Goal: Use online tool/utility: Utilize a website feature to perform a specific function

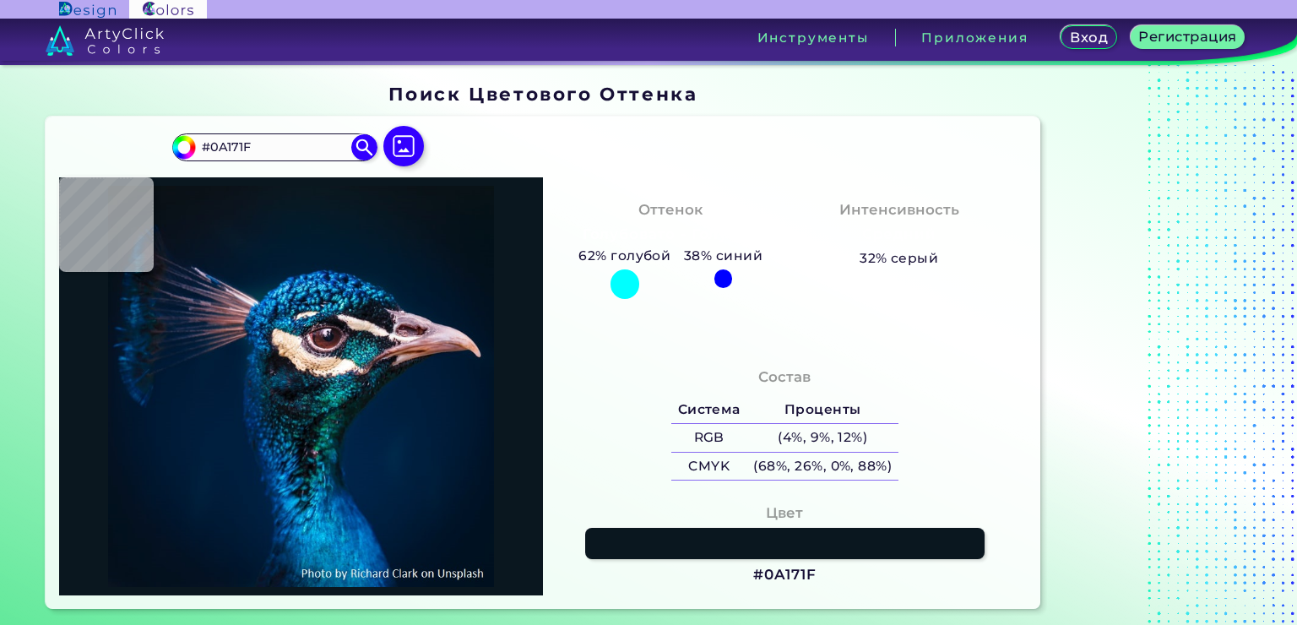
type input "#081923"
type input "#071925"
type input "#031a28"
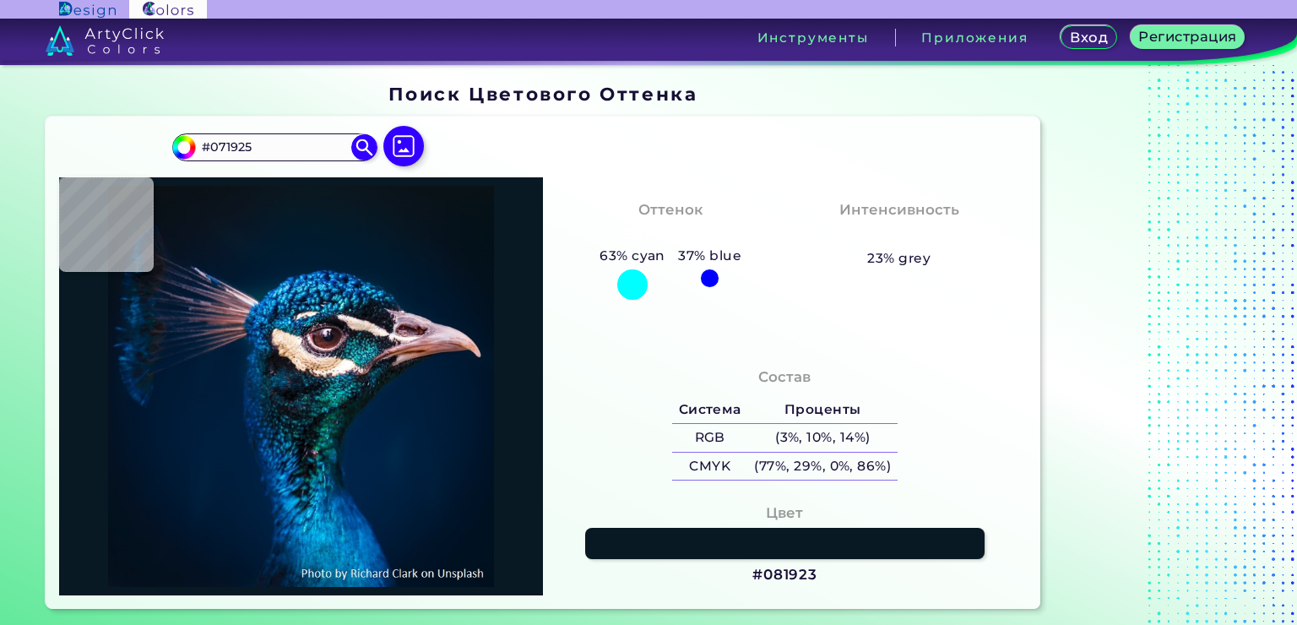
type input "#031A28"
type input "#011b2a"
type input "#011B2A"
type input "#011b2c"
type input "#011B2C"
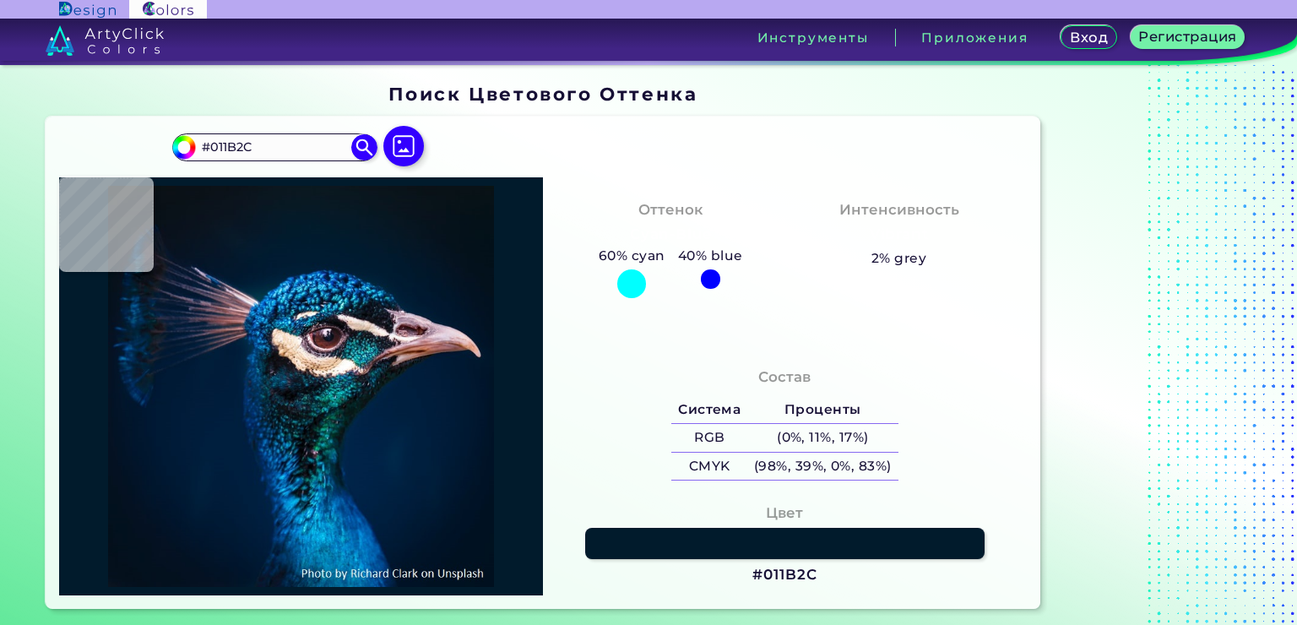
type input "#011b2b"
type input "#011B2B"
type input "#011a2b"
type input "#011A2B"
type input "#021a2b"
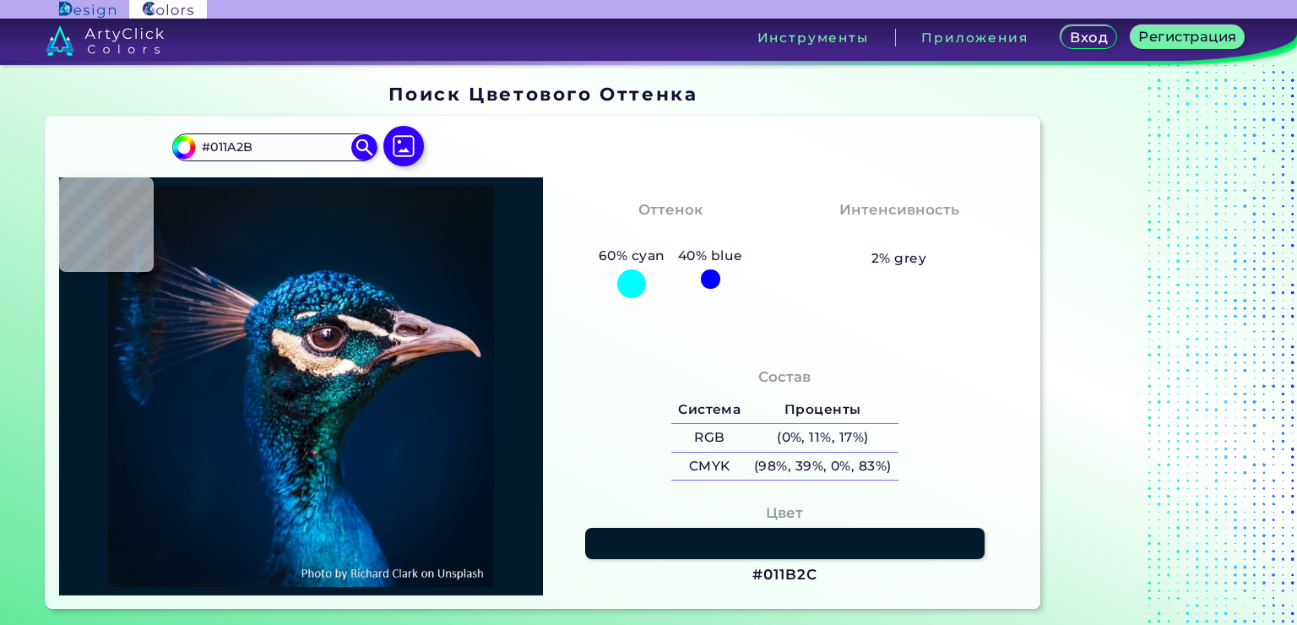
type input "#021A2B"
type input "#031a2a"
type input "#031A2A"
type input "#04192a"
type input "#04192A"
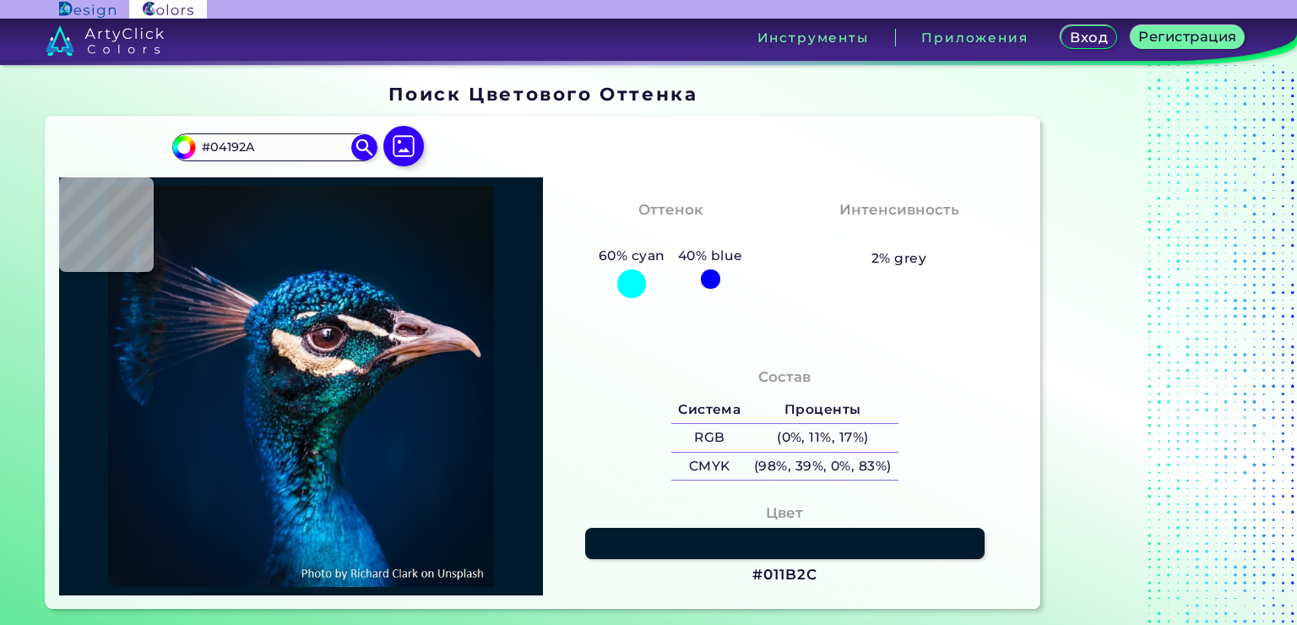
type input "#031829"
type input "#051829"
type input "#031829"
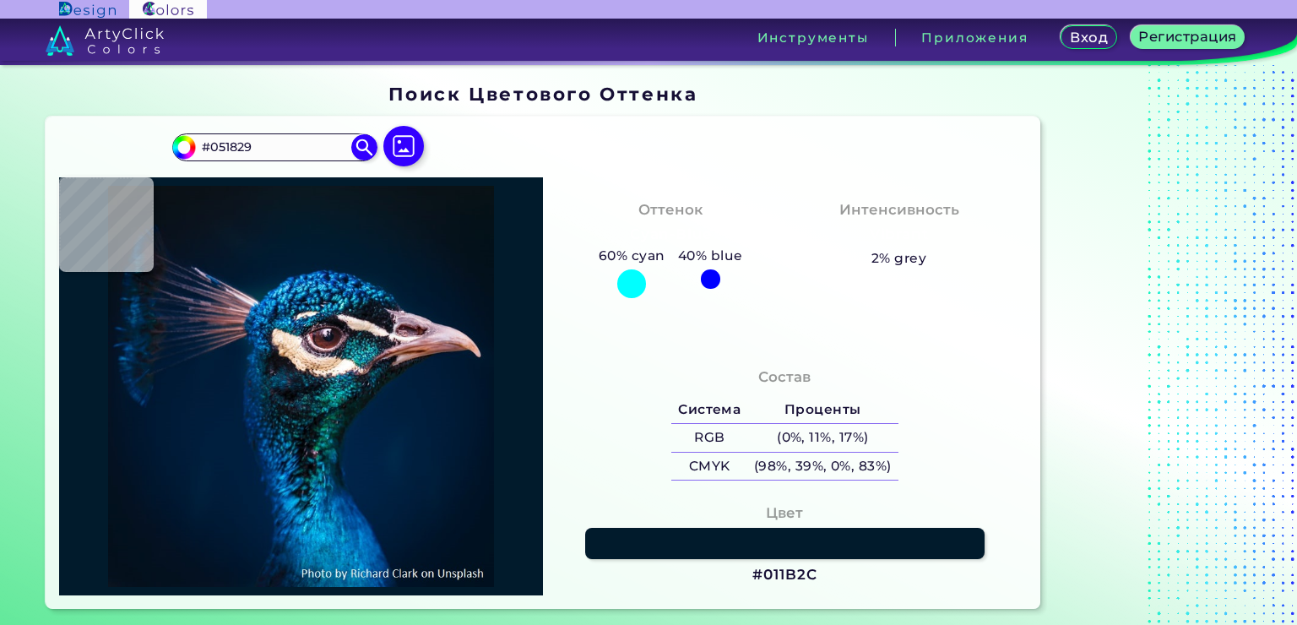
type input "#031829"
type input "#02192b"
type input "#02192B"
type input "#02182b"
type input "#02182B"
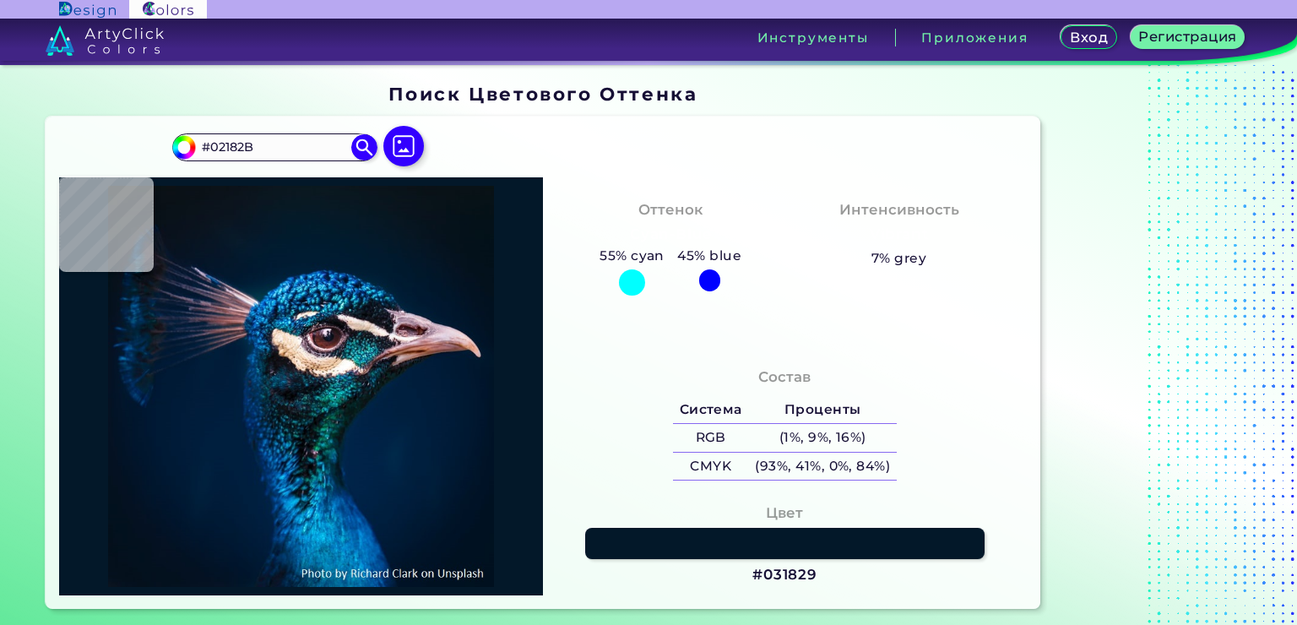
type input "#00192d"
type input "#00192D"
type input "#001b2f"
type input "#001B2F"
type input "#001c32"
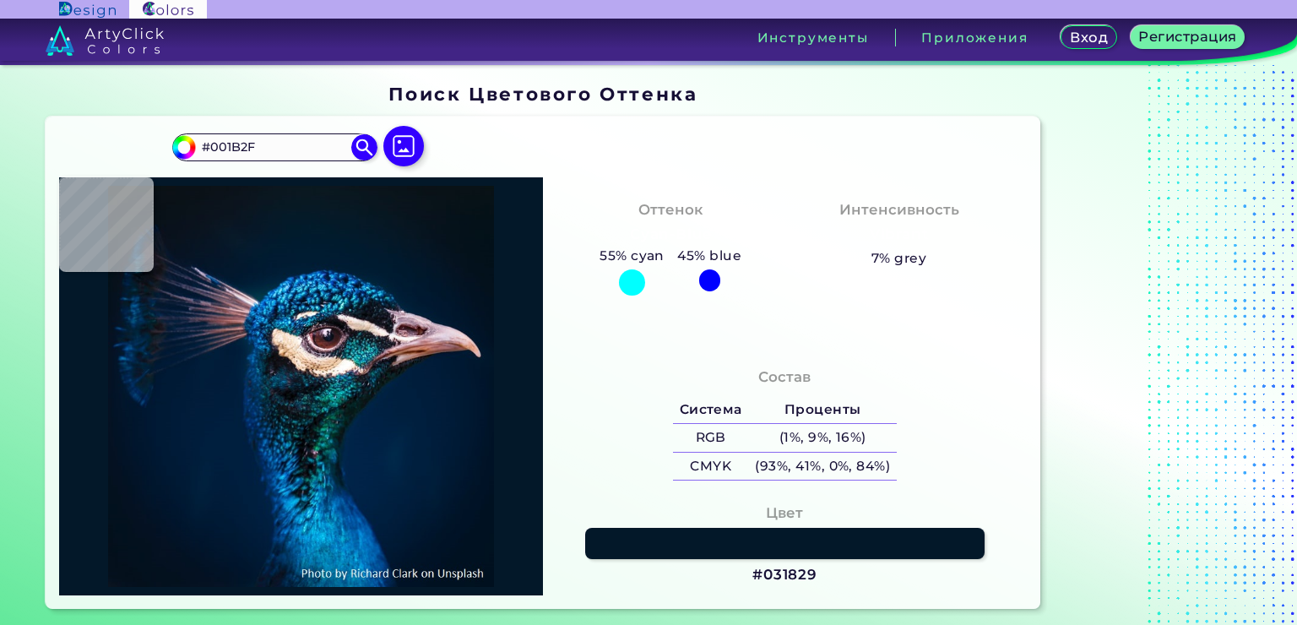
type input "#001C32"
type input "#022239"
type input "#04699f"
type input "#04699F"
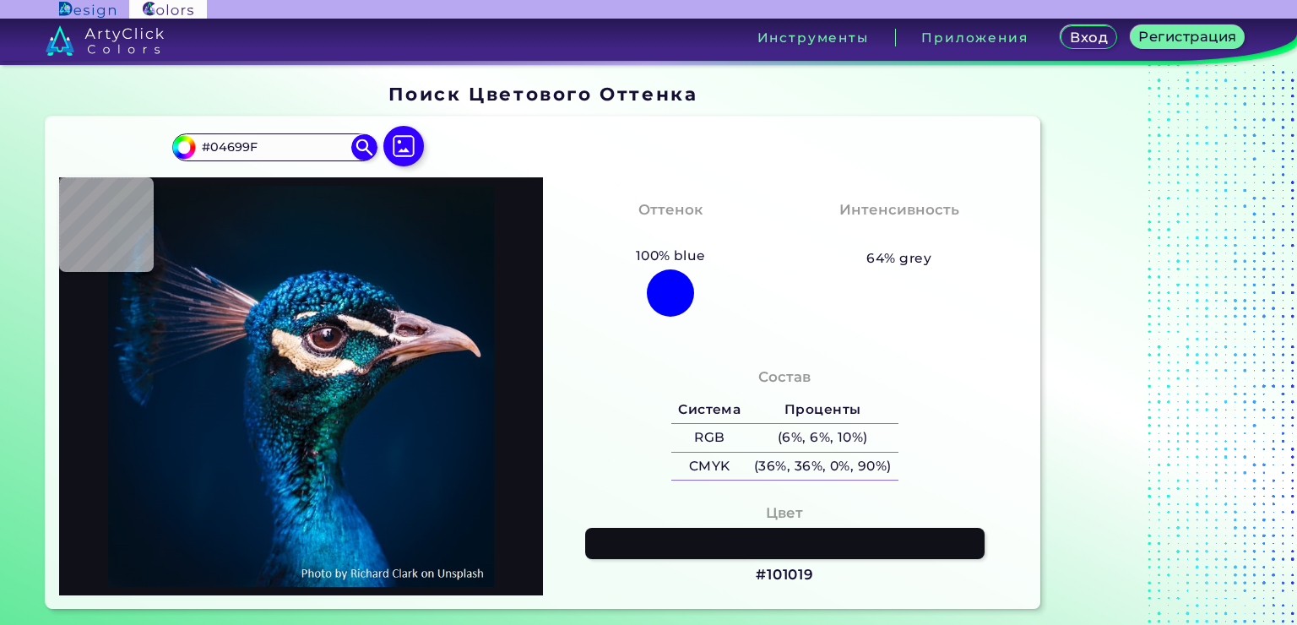
type input "#101019"
type input "#d1c2c4"
type input "#D1C2C4"
type input "#d3c4b7"
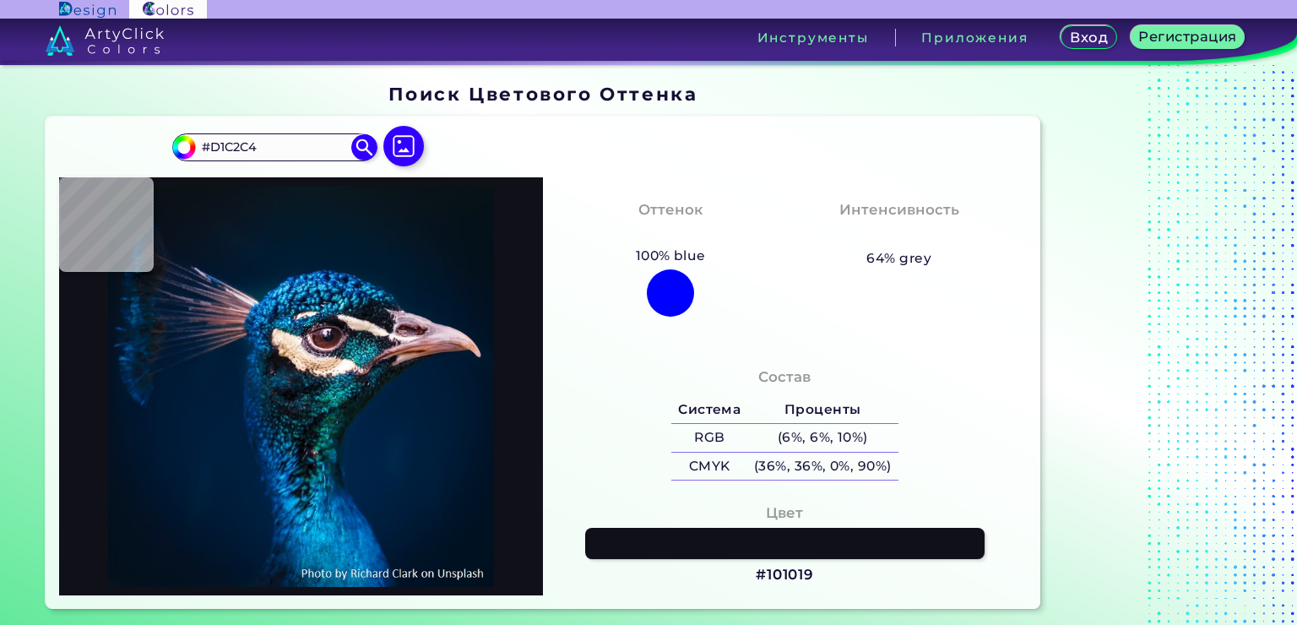
type input "#D3C4B7"
type input "#d7c0b0"
type input "#D7C0B0"
type input "#d4b9a4"
type input "#D4B9A4"
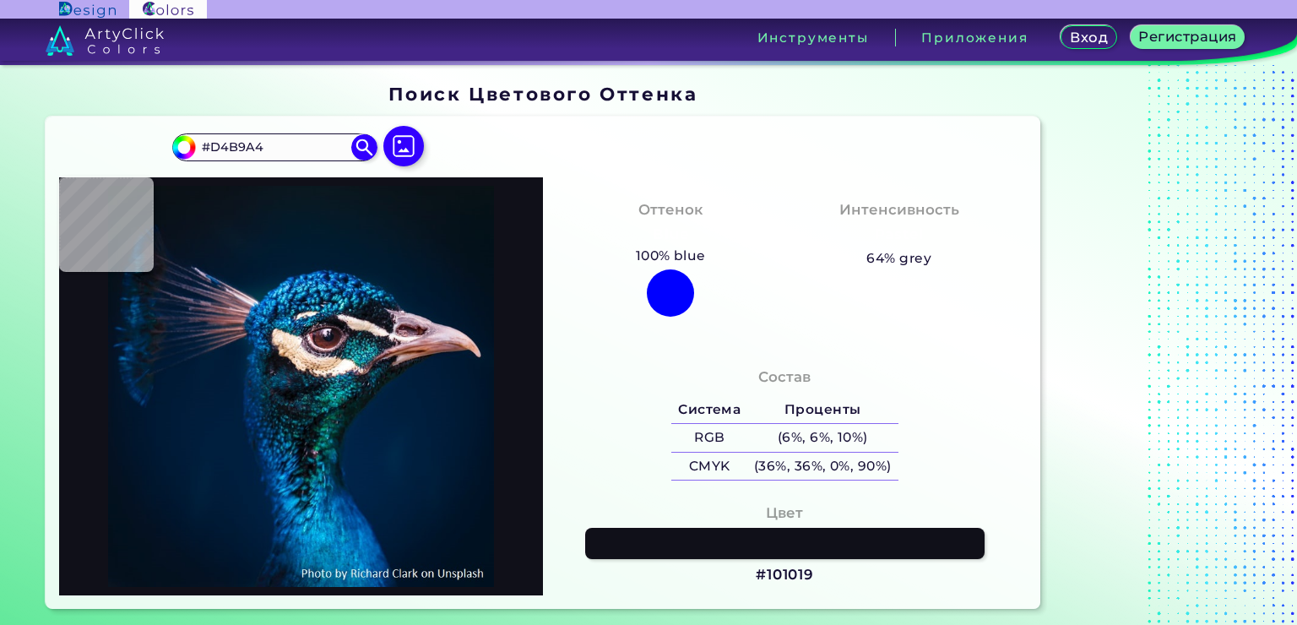
type input "#cbb3a1"
type input "#CBB3A1"
type input "#bca497"
type input "#BCA497"
type input "#1b1311"
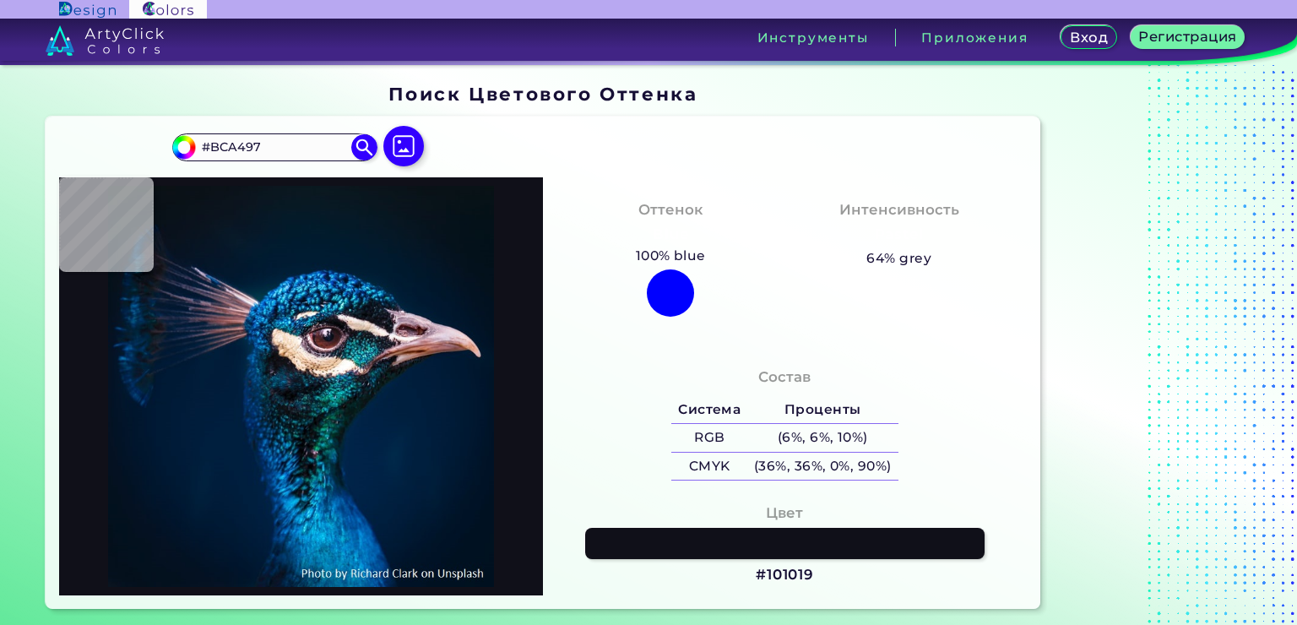
type input "#1B1311"
type input "#1d1120"
type input "#1D1120"
type input "#5d3d4d"
type input "#5D3D4D"
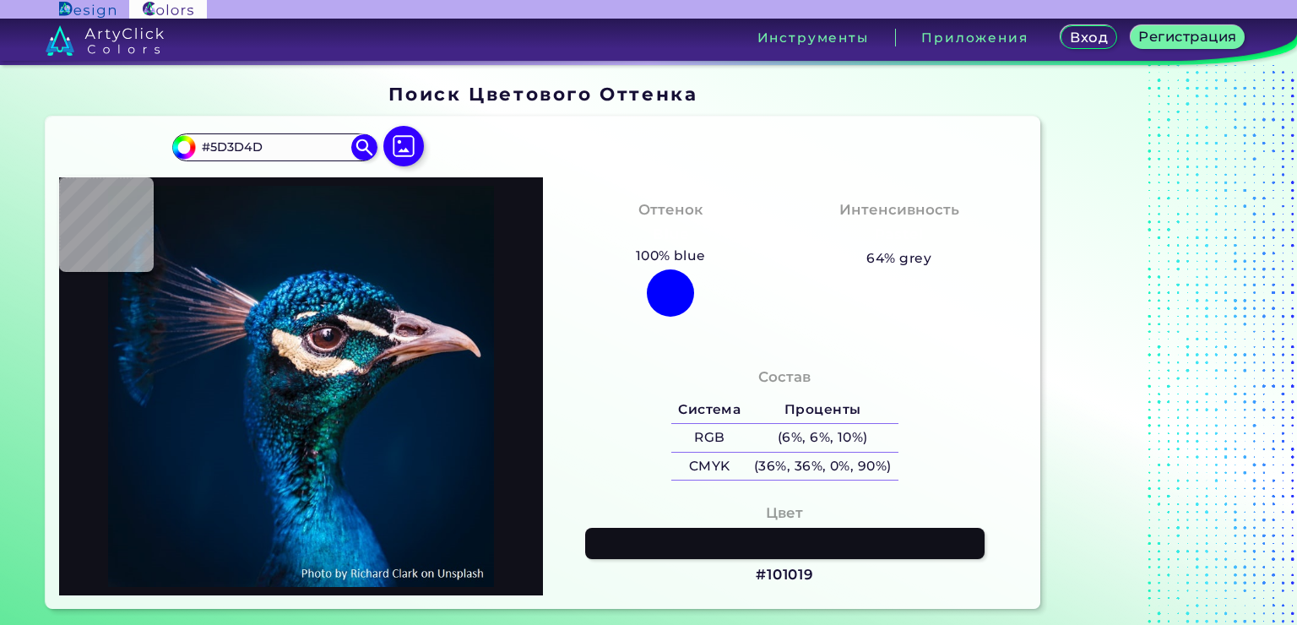
type input "#91717f"
type input "#91717F"
type input "#805a67"
type input "#805A67"
type input "#b6939f"
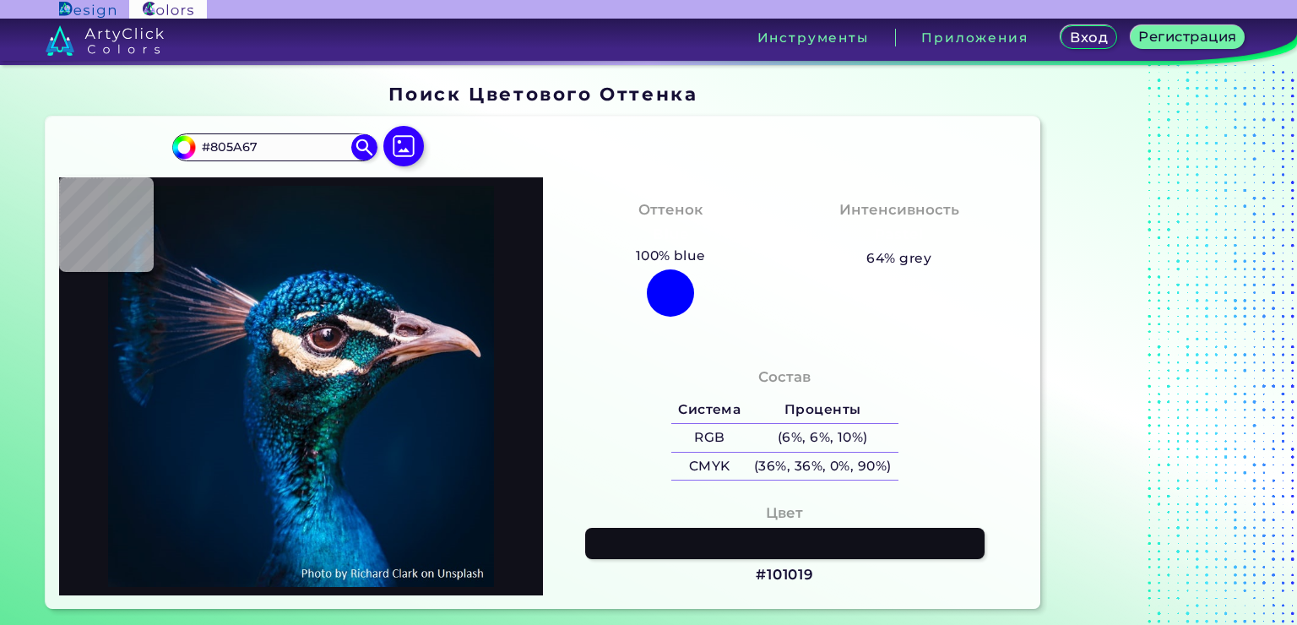
type input "#B6939F"
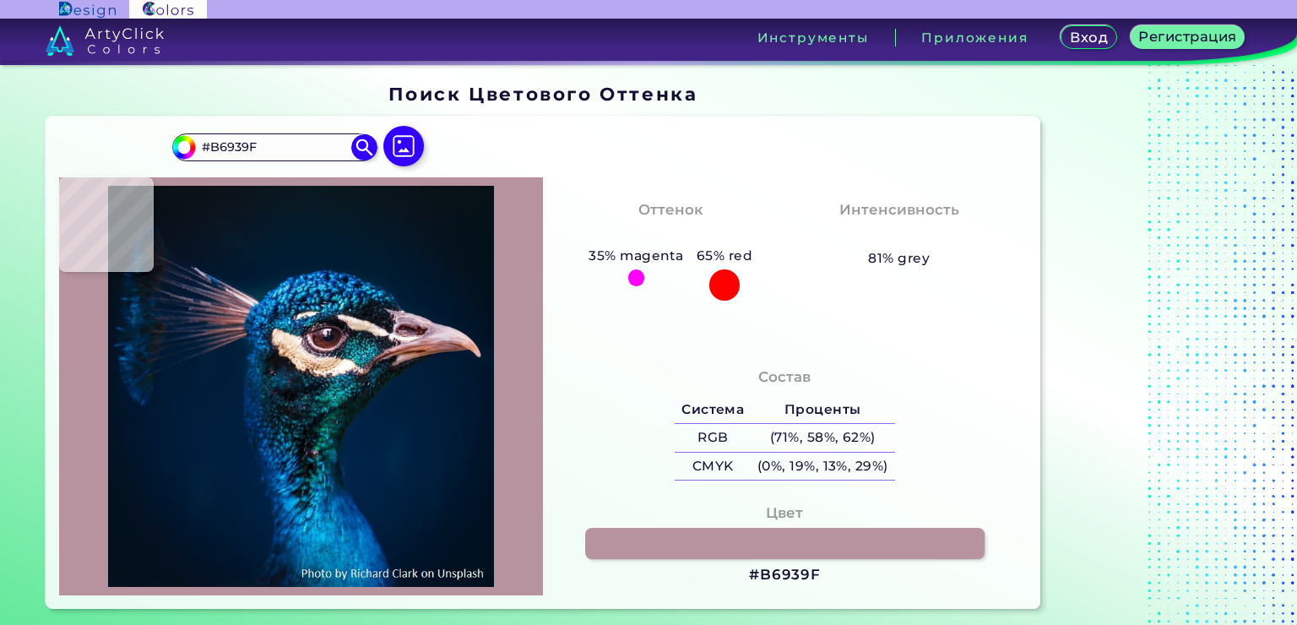
type input "#4f2d33"
type input "#4F2D33"
type input "#391d1b"
type input "#391D1B"
type input "#3a1c1c"
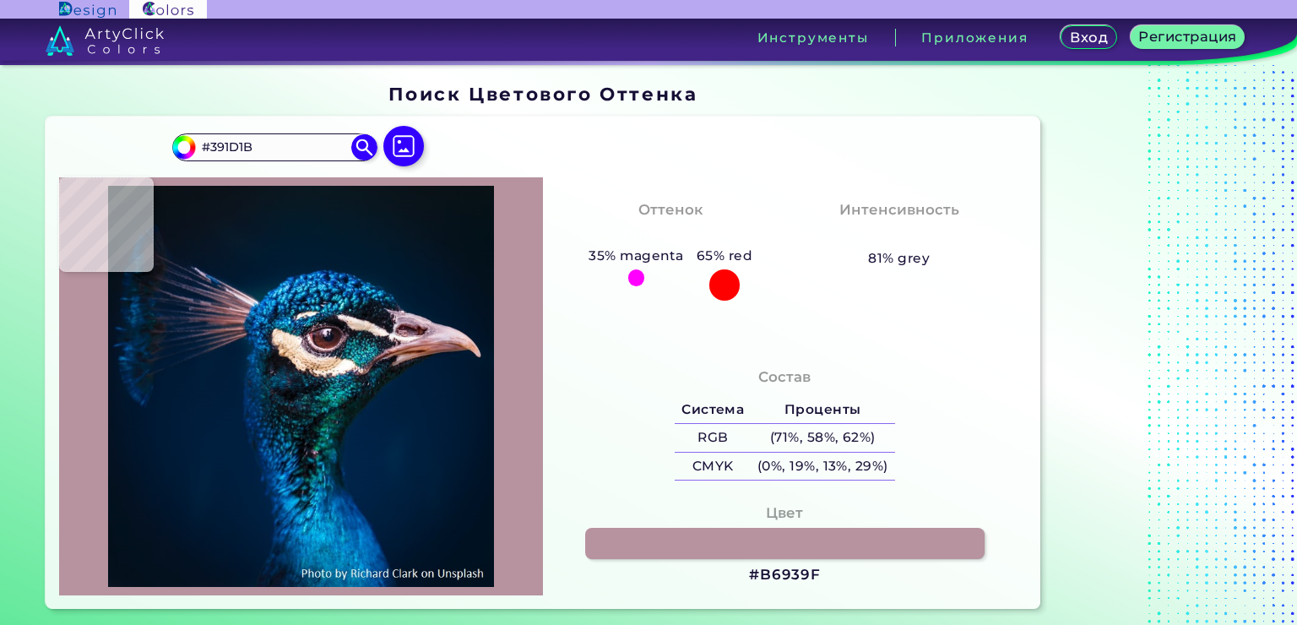
type input "#3A1C1C"
type input "#451e1f"
type input "#451E1F"
type input "#411d1e"
type input "#411D1E"
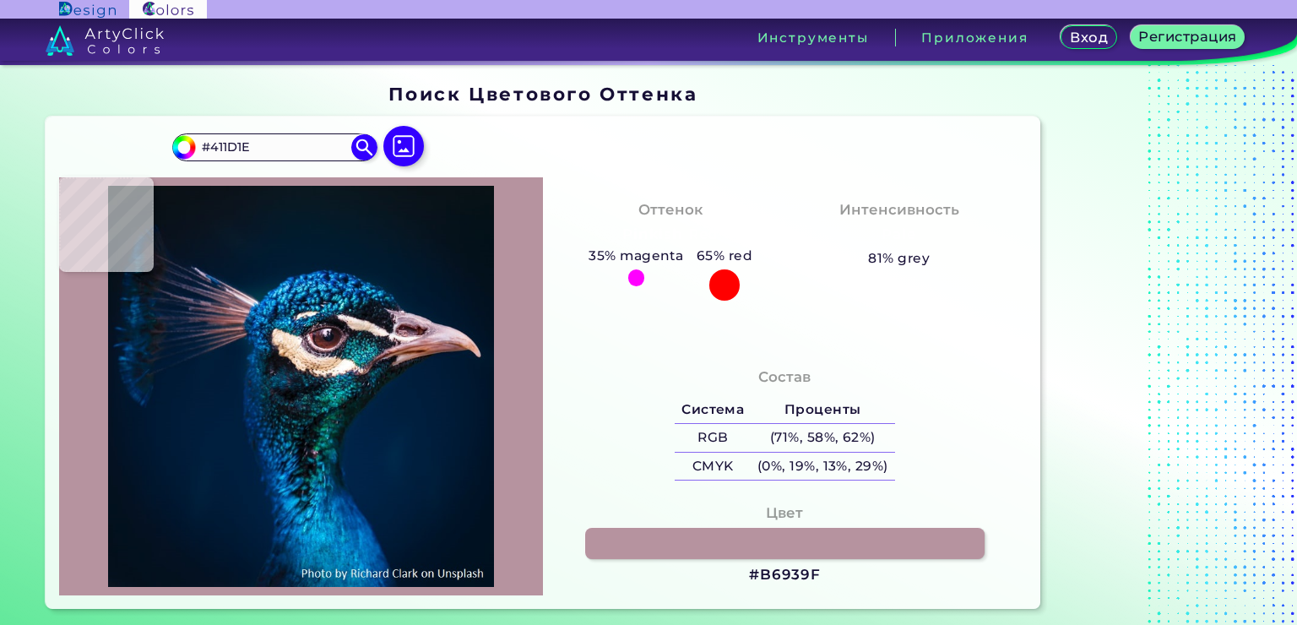
type input "#3f2125"
type input "#3F2125"
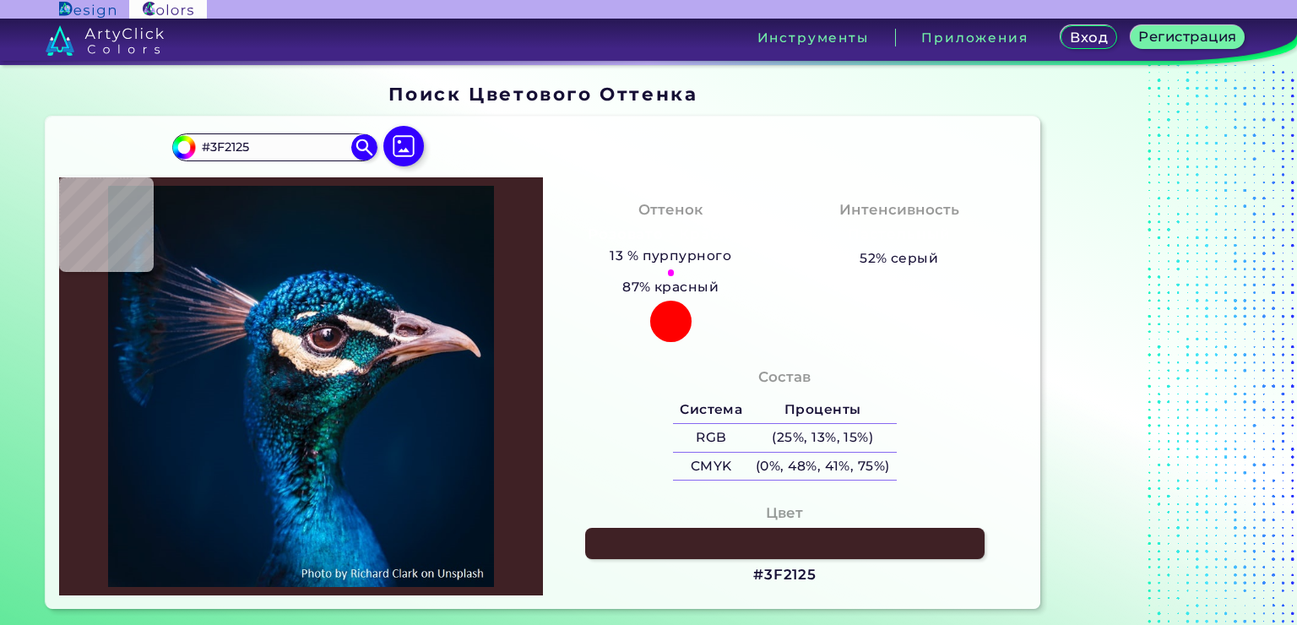
type input "#3e222a"
type input "#3E222A"
type input "#251218"
type input "#0f0b0f"
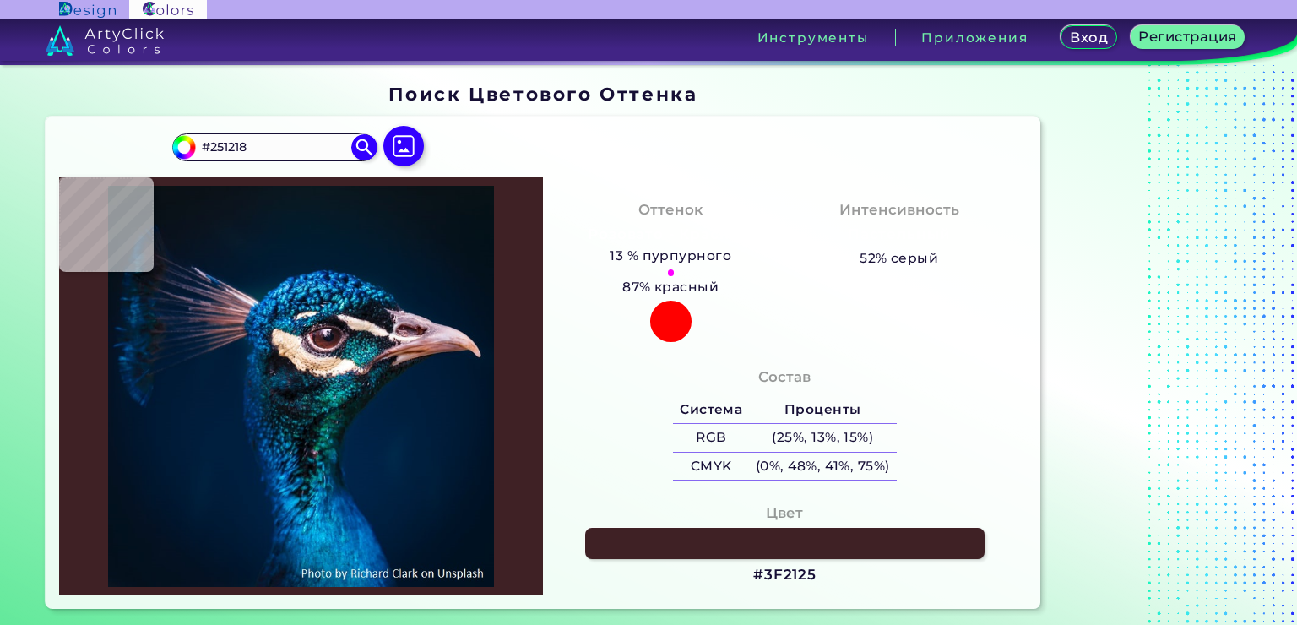
type input "#0F0B0F"
type input "#0f1f2e"
type input "#0F1F2E"
type input "#00436f"
type input "#00436F"
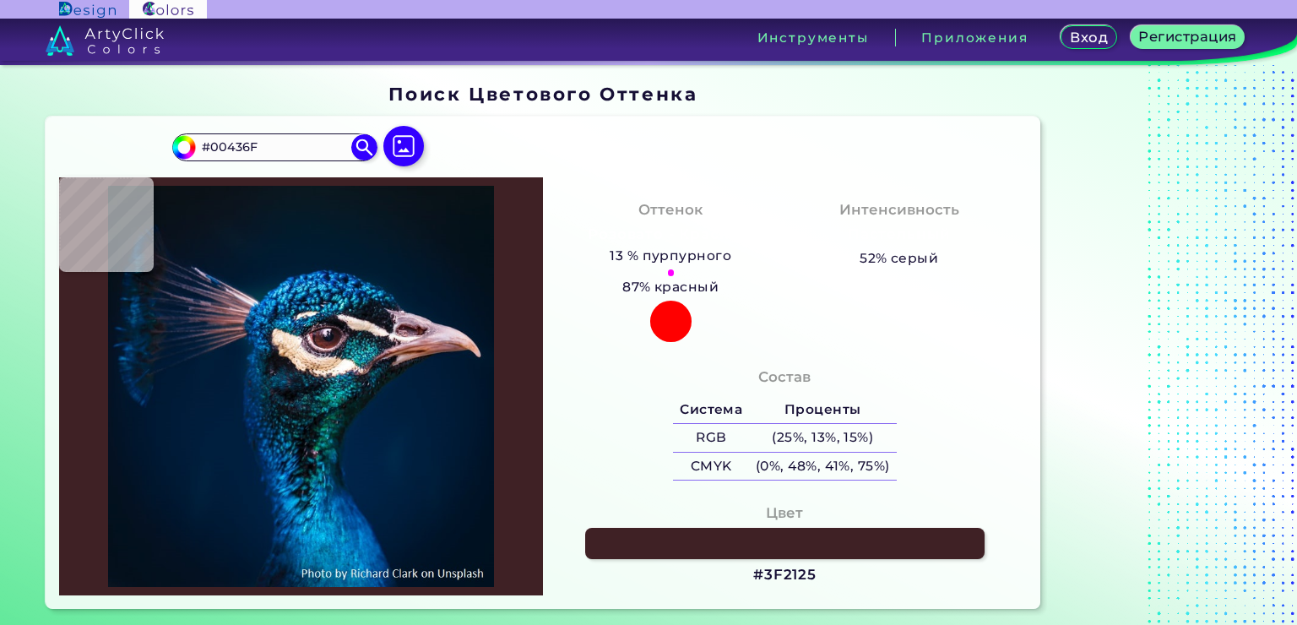
type input "#1f99b5"
type input "#1F99B5"
type input "#0b3c7e"
type input "#0B3C7E"
type input "#225480"
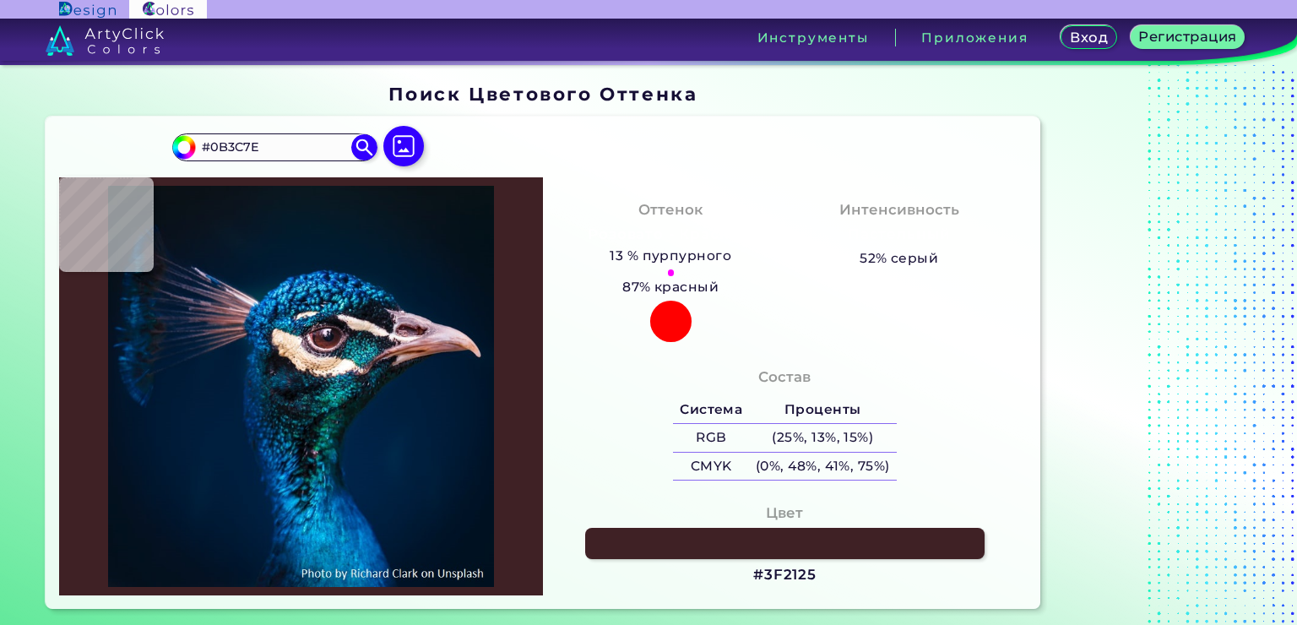
type input "#225480"
type input "#001b30"
type input "#001B30"
type input "#001b2e"
type input "#001B2E"
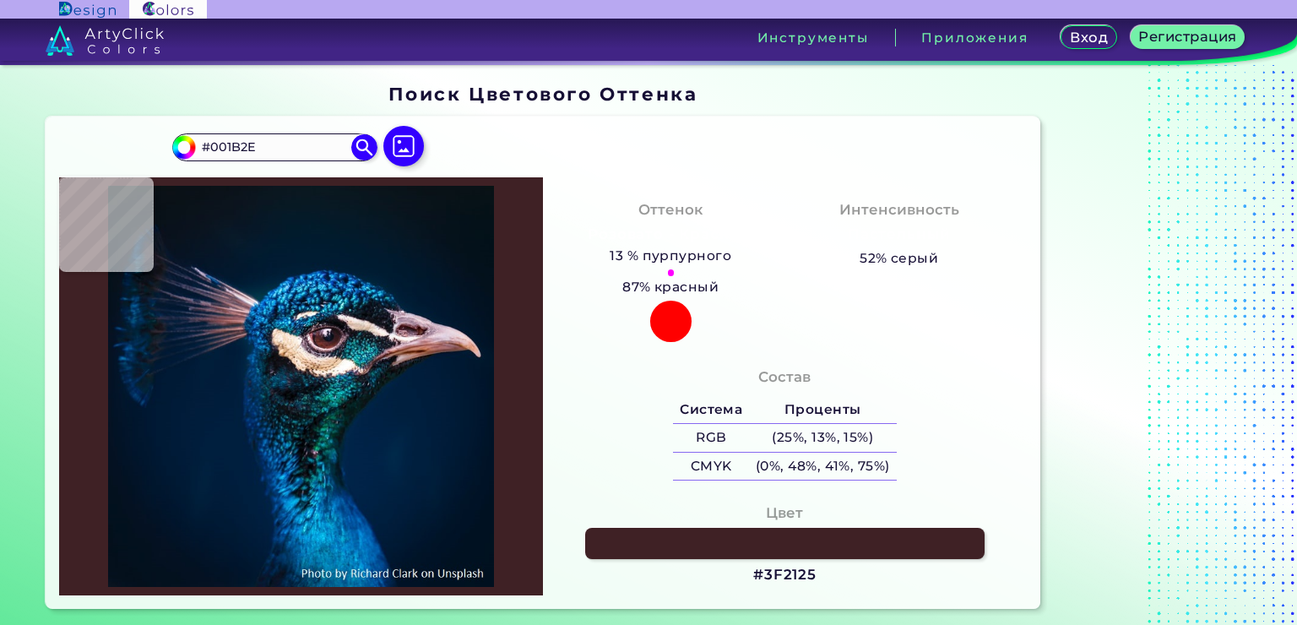
type input "#011b2c"
type input "#011B2C"
type input "#041a28"
type input "#041A28"
type input "#09181f"
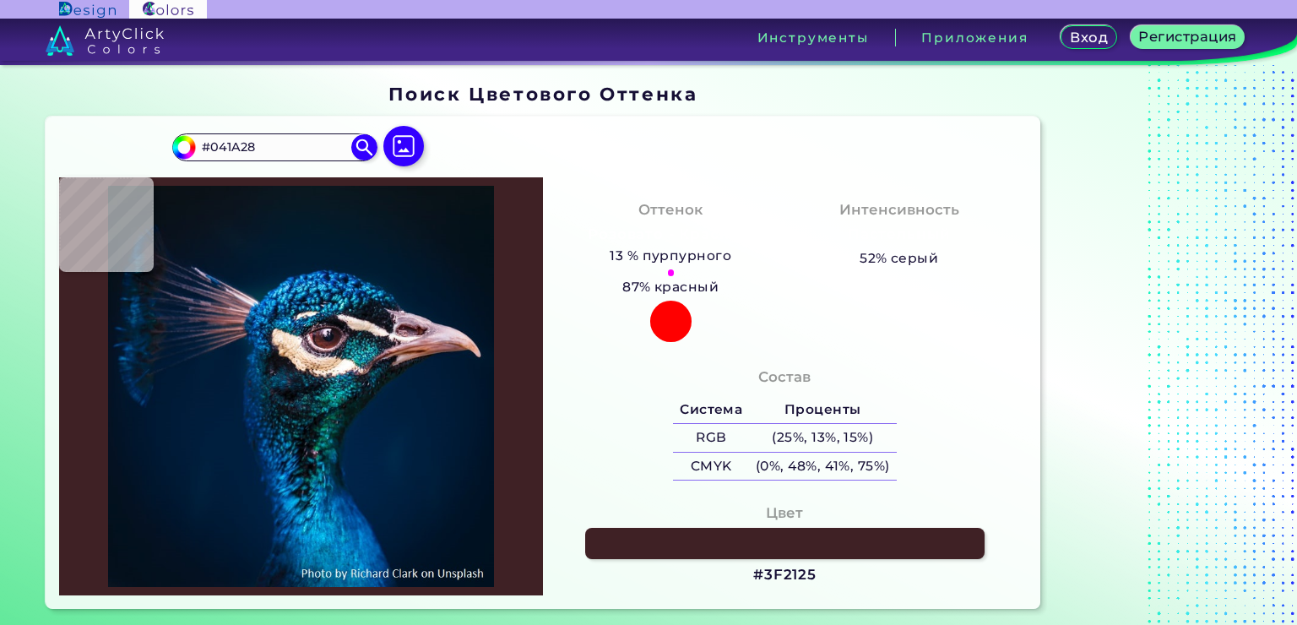
type input "#09181F"
type input "#09171f"
type input "#09171F"
type input "#0c161f"
type input "#0C161F"
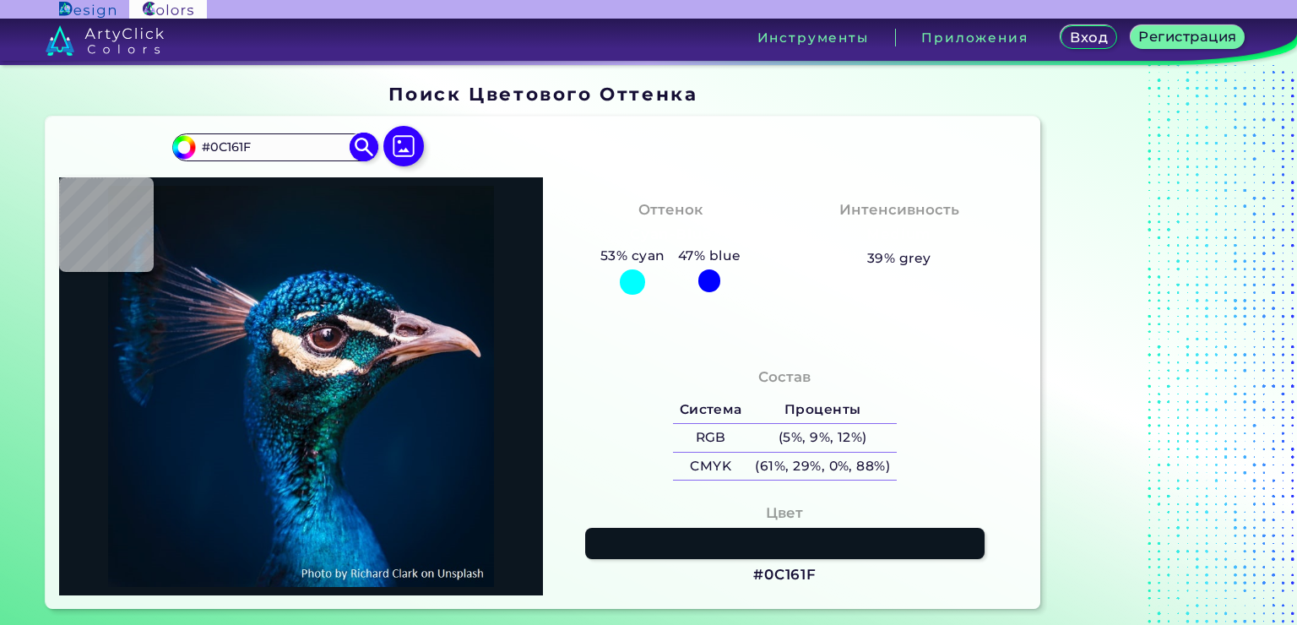
drag, startPoint x: 311, startPoint y: 143, endPoint x: 183, endPoint y: 149, distance: 127.7
click at [183, 149] on div "#0c161f #0C161F Acadia ◉ Acid Green ◉ Aero Blue ◉ Alabaster ◉ Albescent White ◉…" at bounding box center [274, 146] width 204 height 27
paste input "#a8888e"
type input "#a8888e"
type input "#011d35"
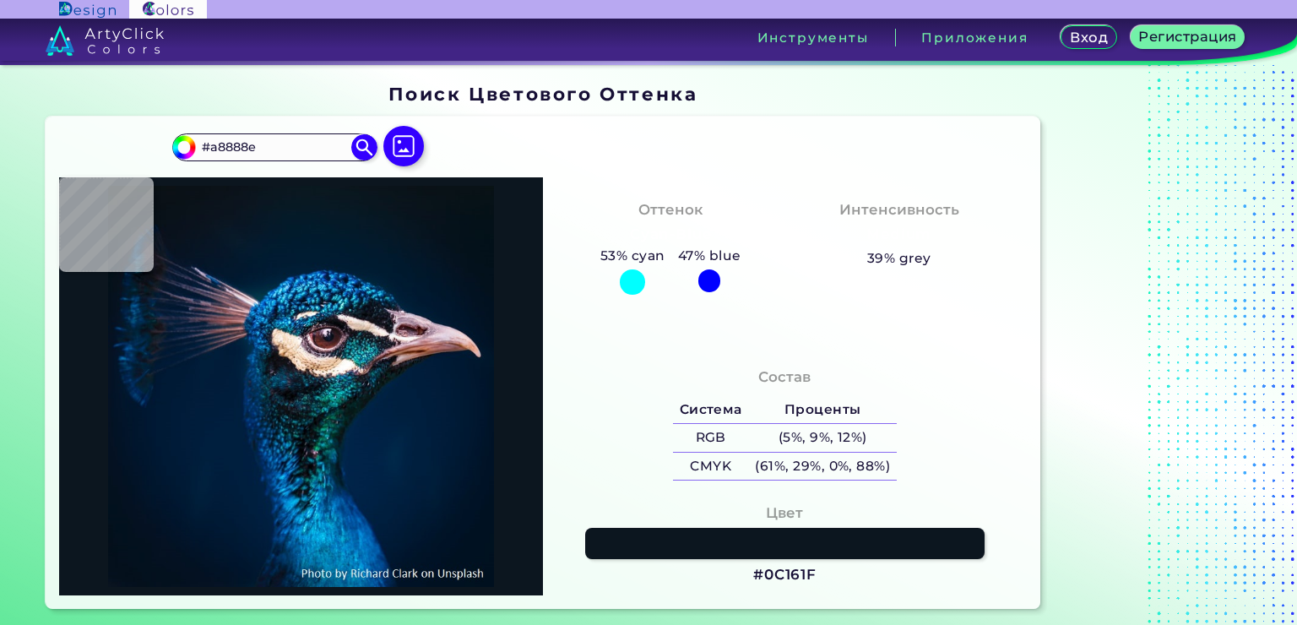
type input "#011D35"
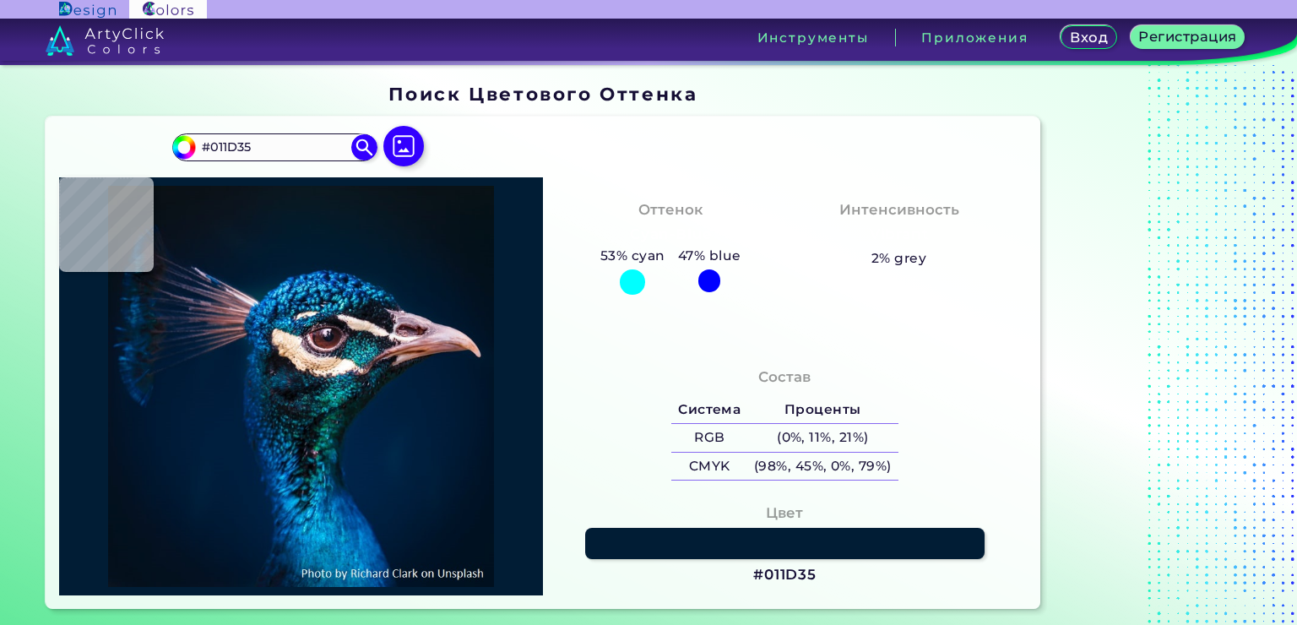
type input "#001e37"
type input "#001E37"
type input "#004ea9"
type input "#004EA9"
type input "#003a98"
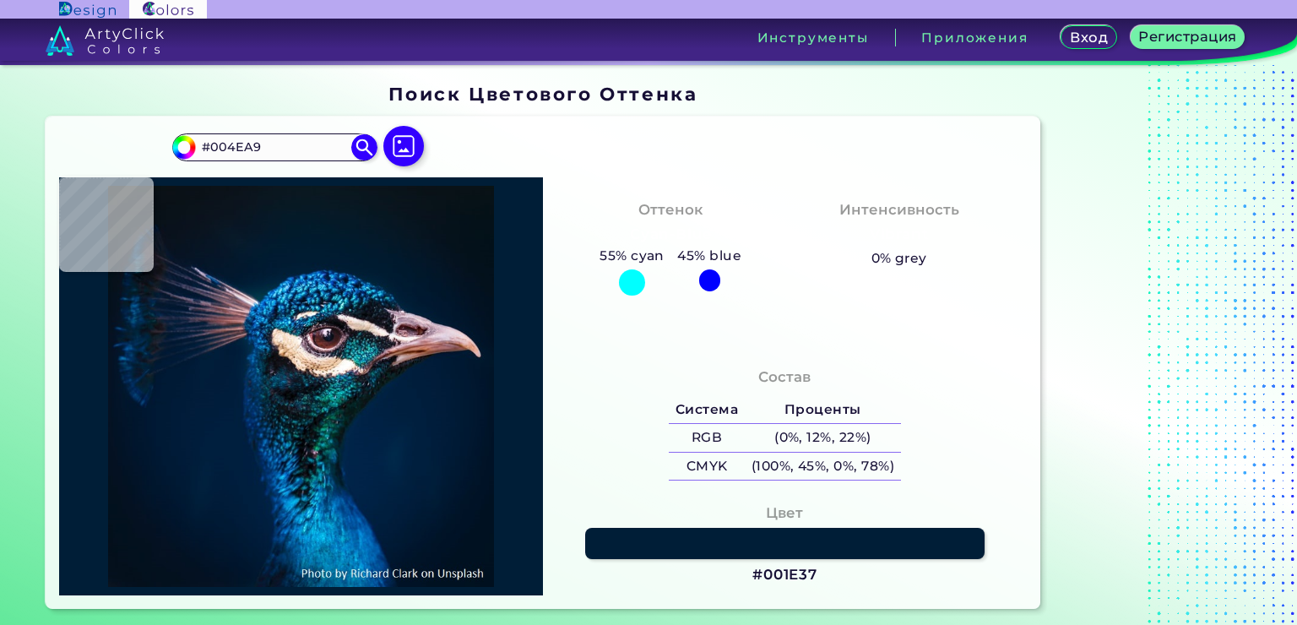
type input "#003A98"
type input "#06448a"
type input "#06448A"
type input "#013482"
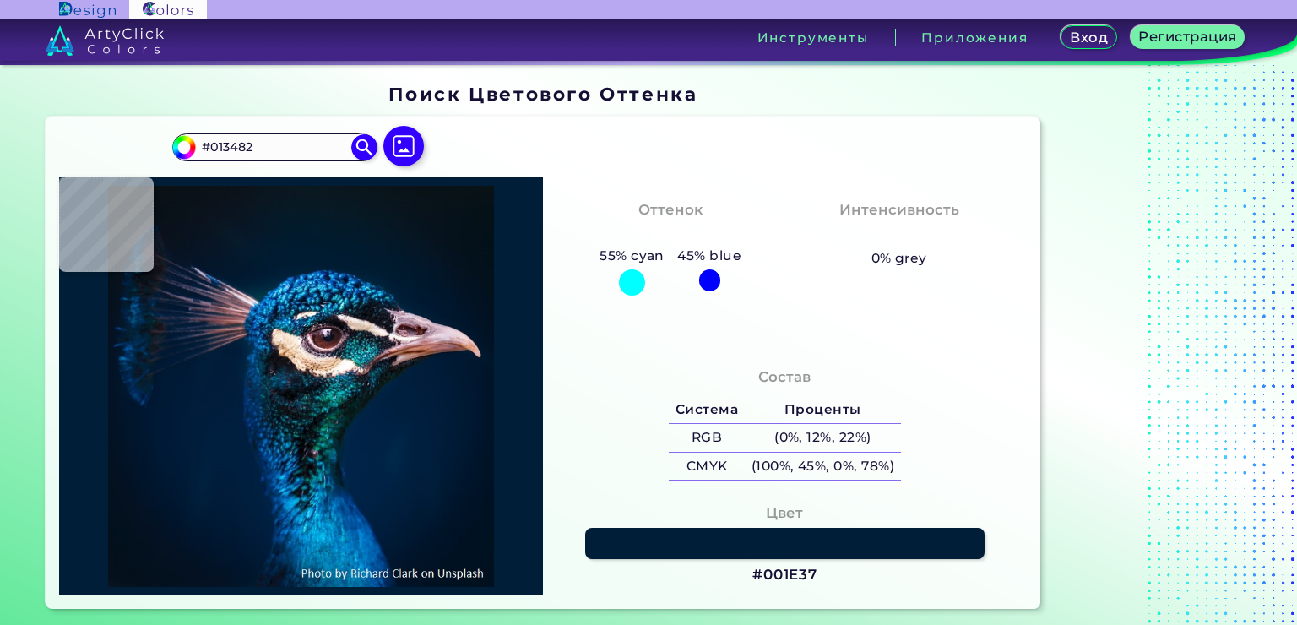
type input "#1d7ac2"
type input "#1D7AC2"
type input "#004998"
type input "#021b2d"
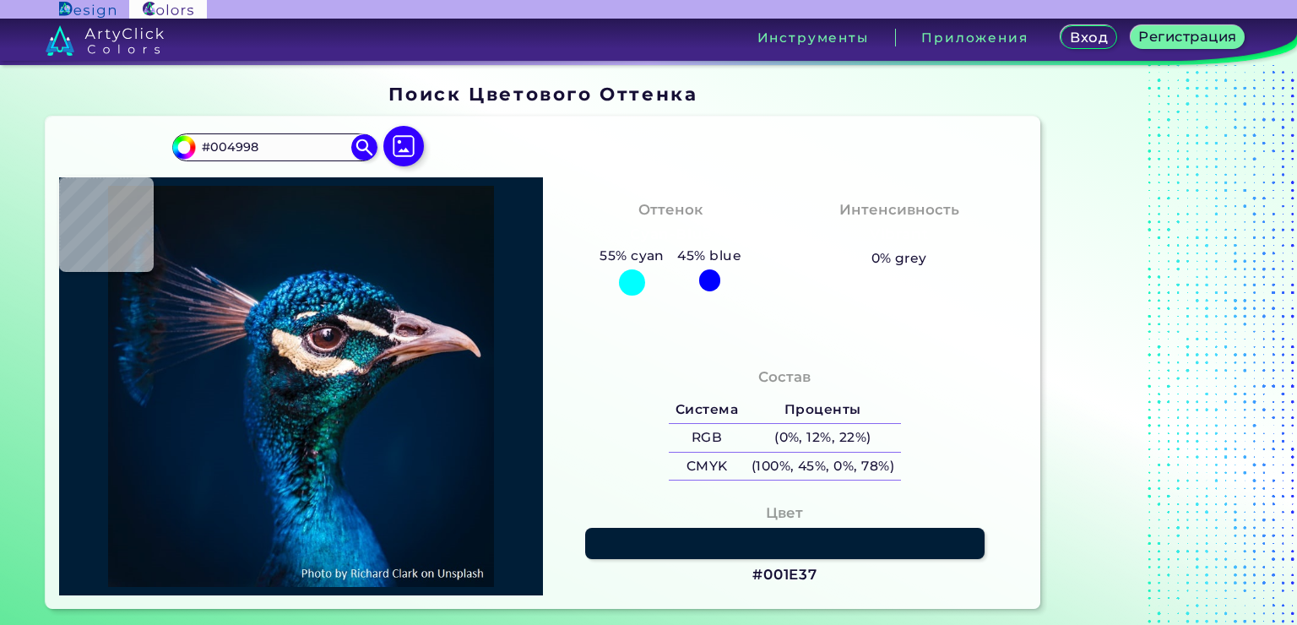
type input "#021B2D"
type input "#011b32"
type input "#011B32"
type input "#001c32"
type input "#001C32"
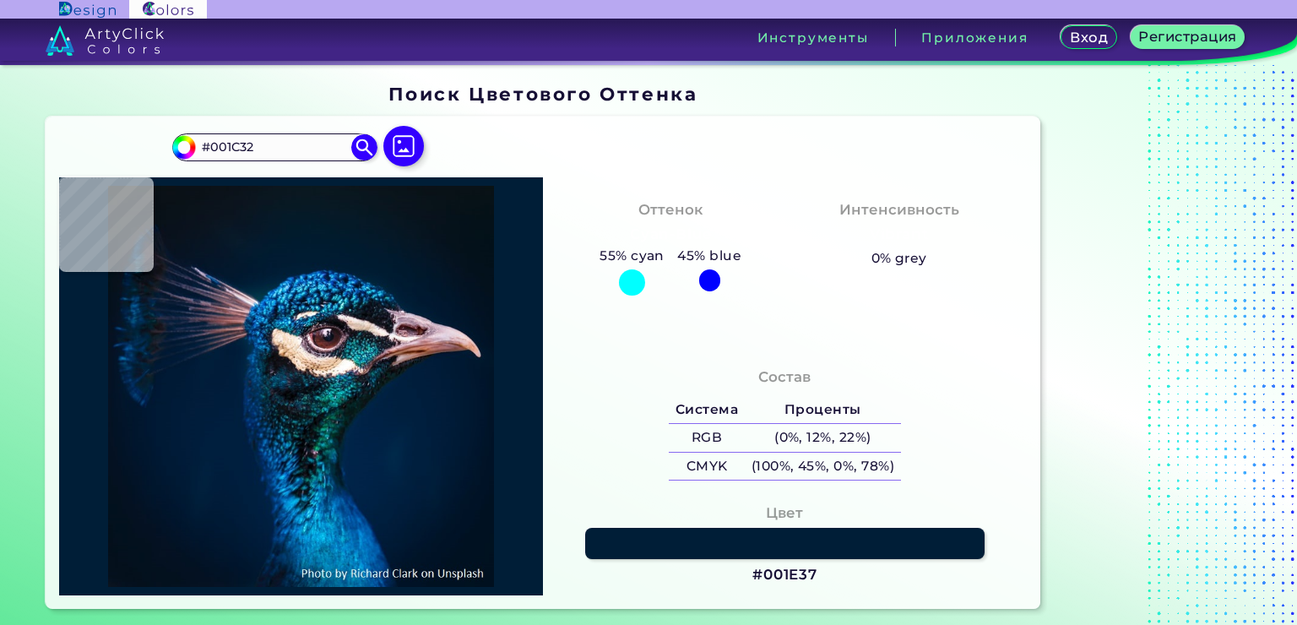
type input "#001b30"
type input "#001B30"
type input "#011b2c"
type input "#011B2C"
type input "#031a27"
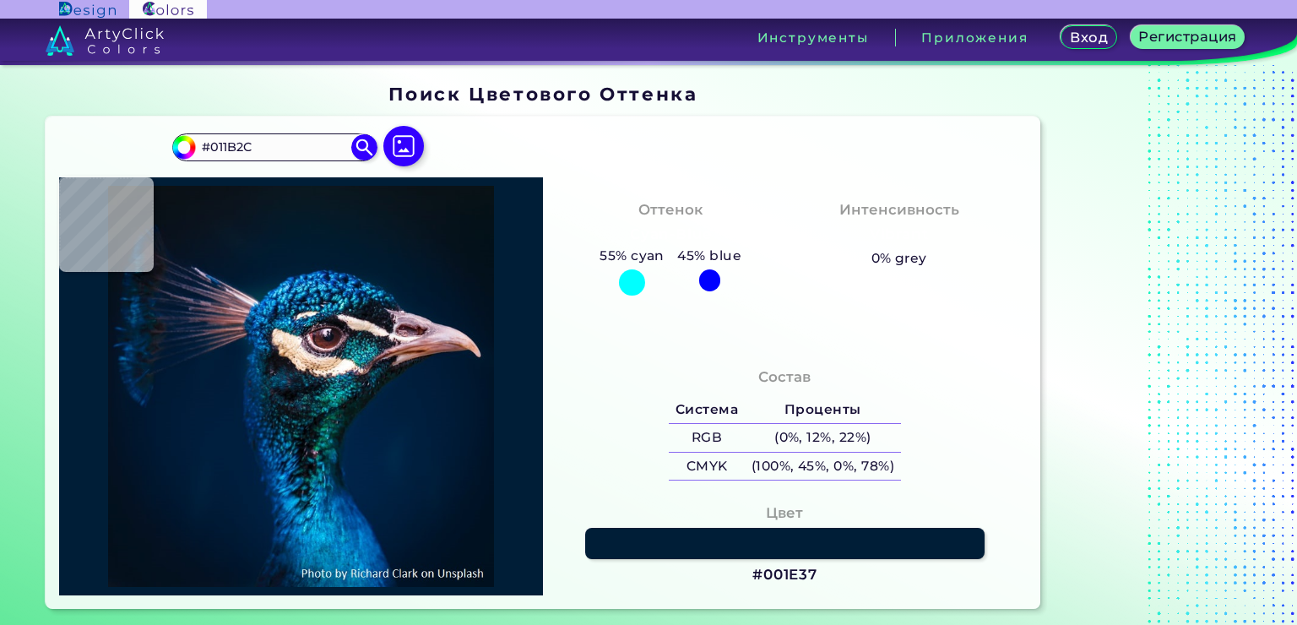
type input "#031A27"
type input "#061a27"
type input "#061A27"
type input "#081923"
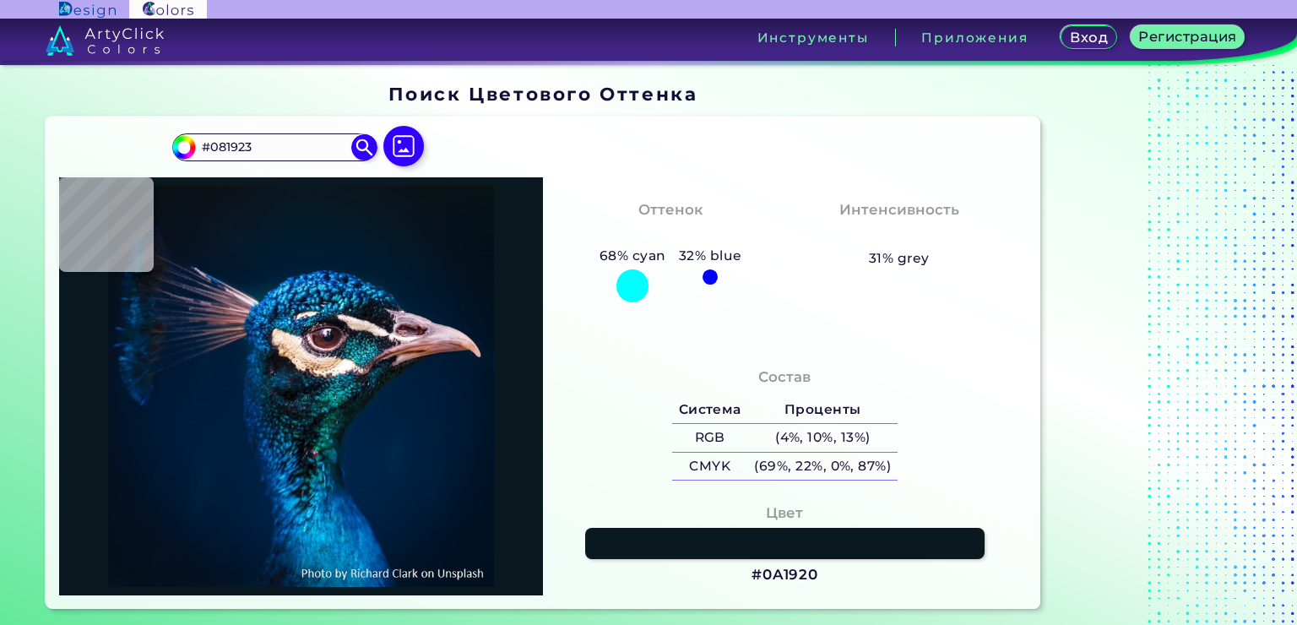
type input "#0a1920"
type input "#0A1920"
drag, startPoint x: 318, startPoint y: 147, endPoint x: 204, endPoint y: 146, distance: 114.0
click at [204, 146] on input "#0A1920" at bounding box center [274, 147] width 157 height 23
paste input "#001C34"
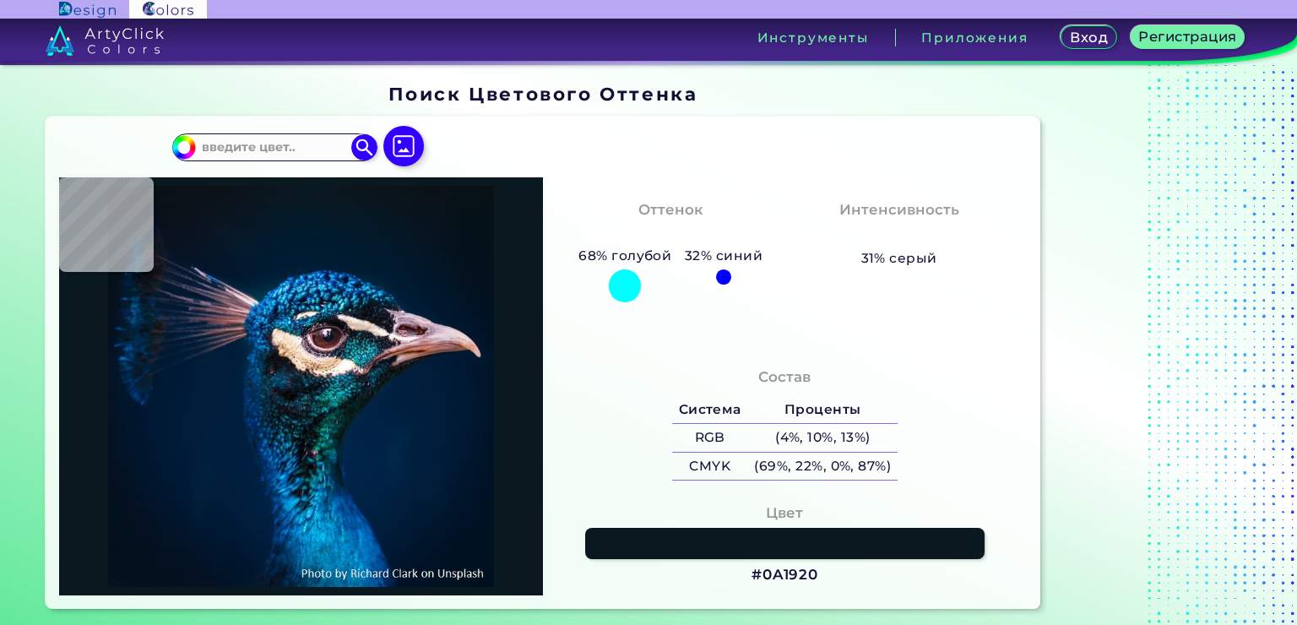
type input "#001c34"
type input "#001C34"
type input "#011b32"
type input "#011B32"
type input "#001b31"
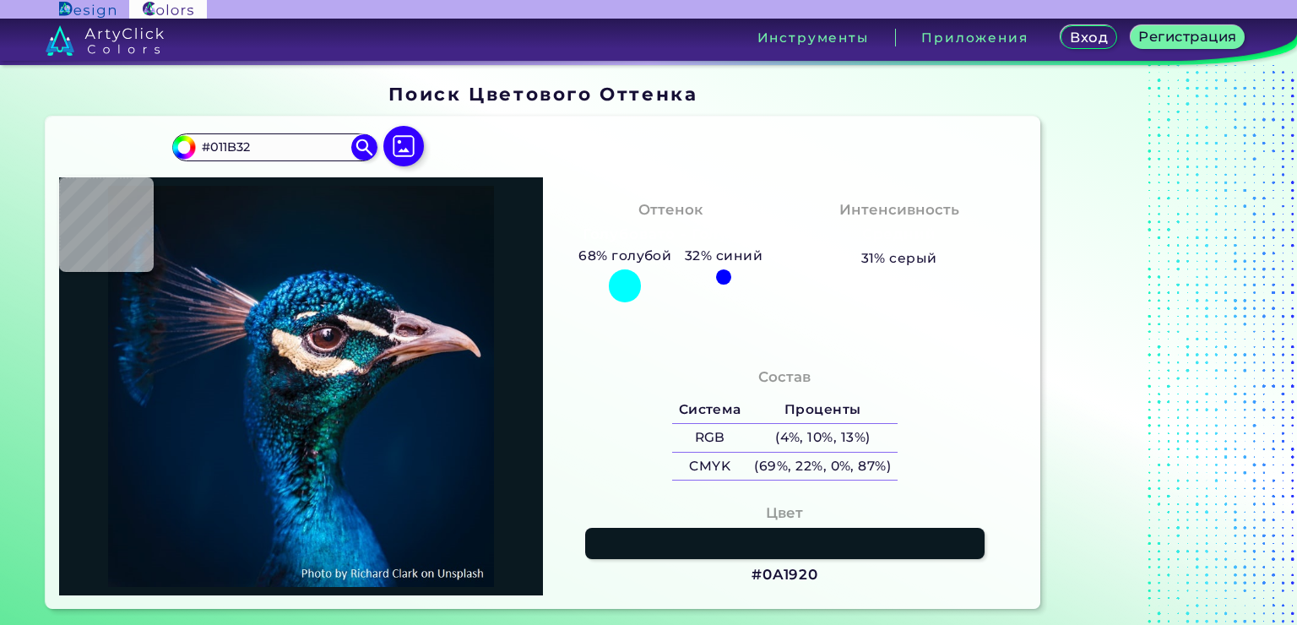
type input "#001B31"
type input "#021c2d"
type input "#021C2D"
type input "#021c2b"
type input "#021C2B"
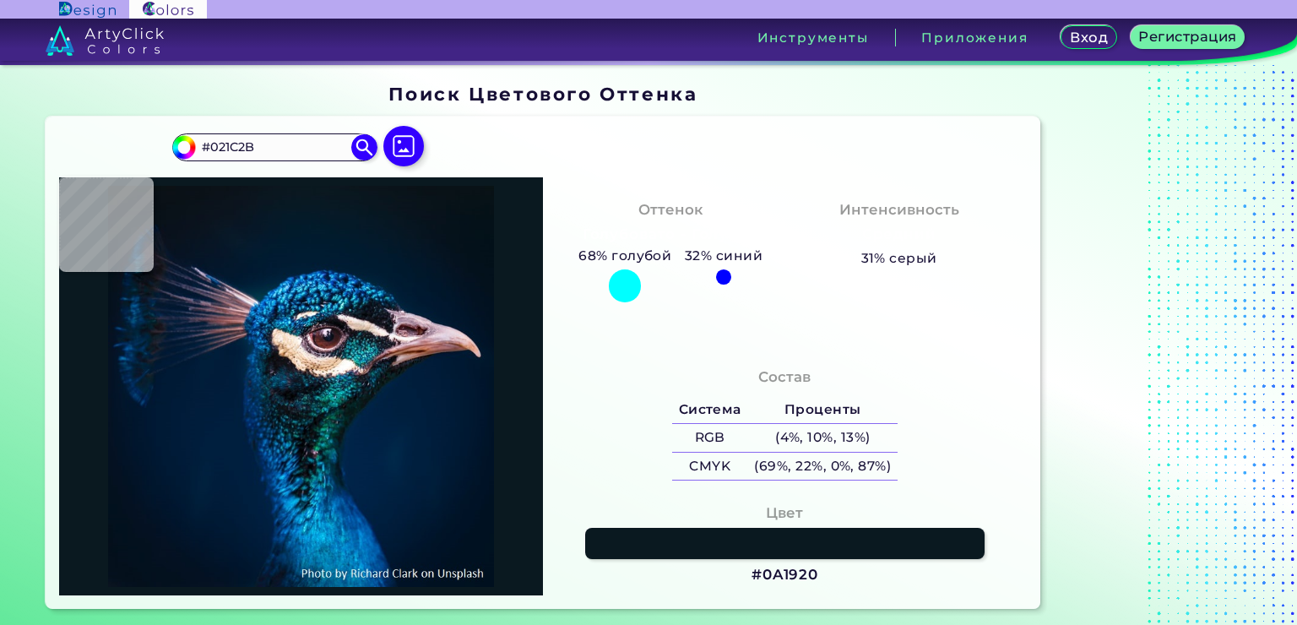
type input "#071927"
type input "#081825"
type input "#09181f"
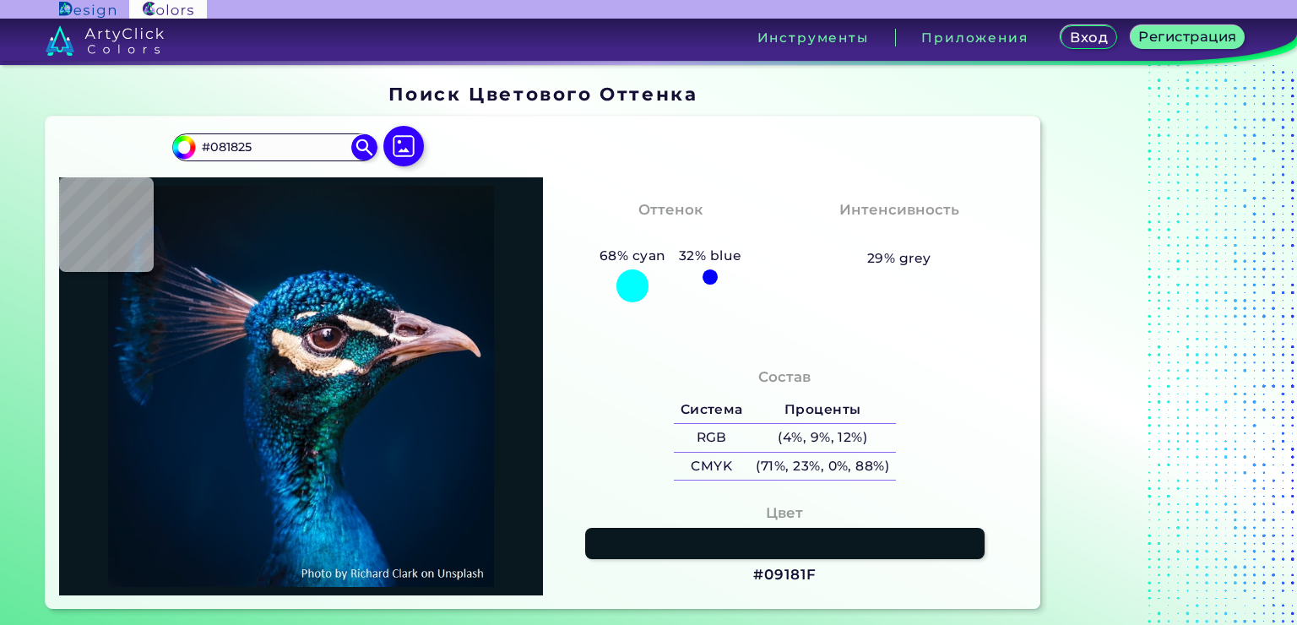
type input "#09181F"
type input "#0b141b"
type input "#0B141B"
type input "#0b1218"
type input "#0B1218"
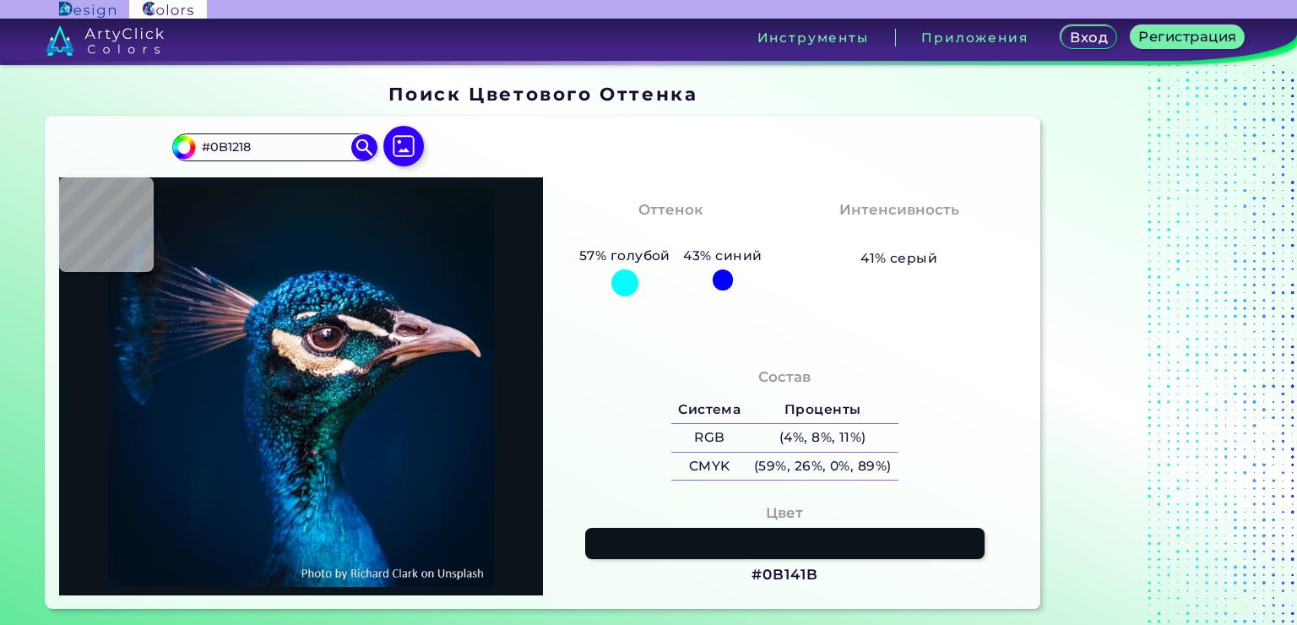
type input "#0a141d"
type input "#0A141D"
type input "#06141d"
type input "#06141D"
type input "#06141f"
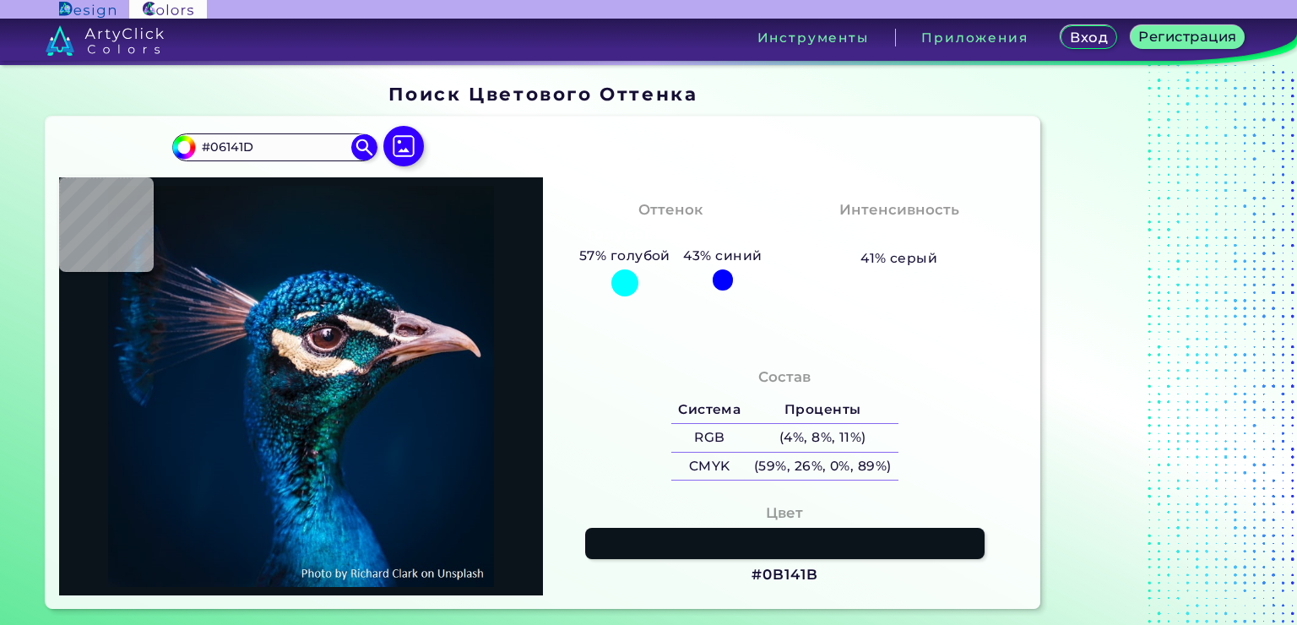
type input "#06141F"
type input "#071522"
type input "#051524"
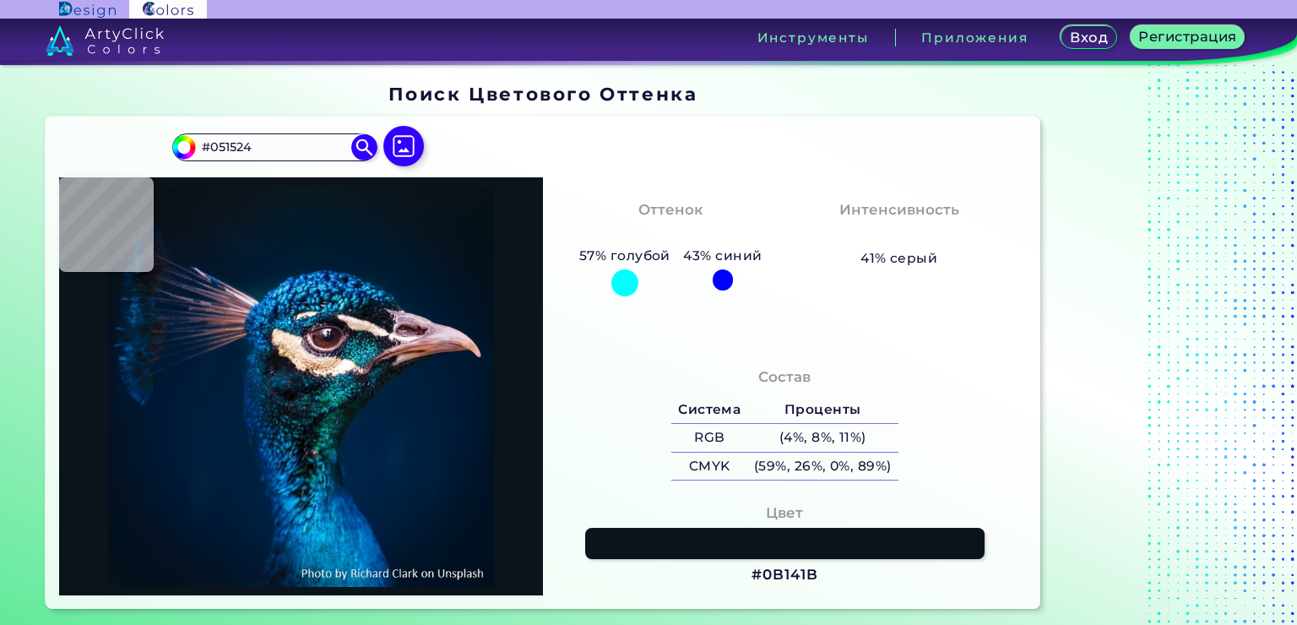
type input "#031424"
type input "#031323"
type input "#01111e"
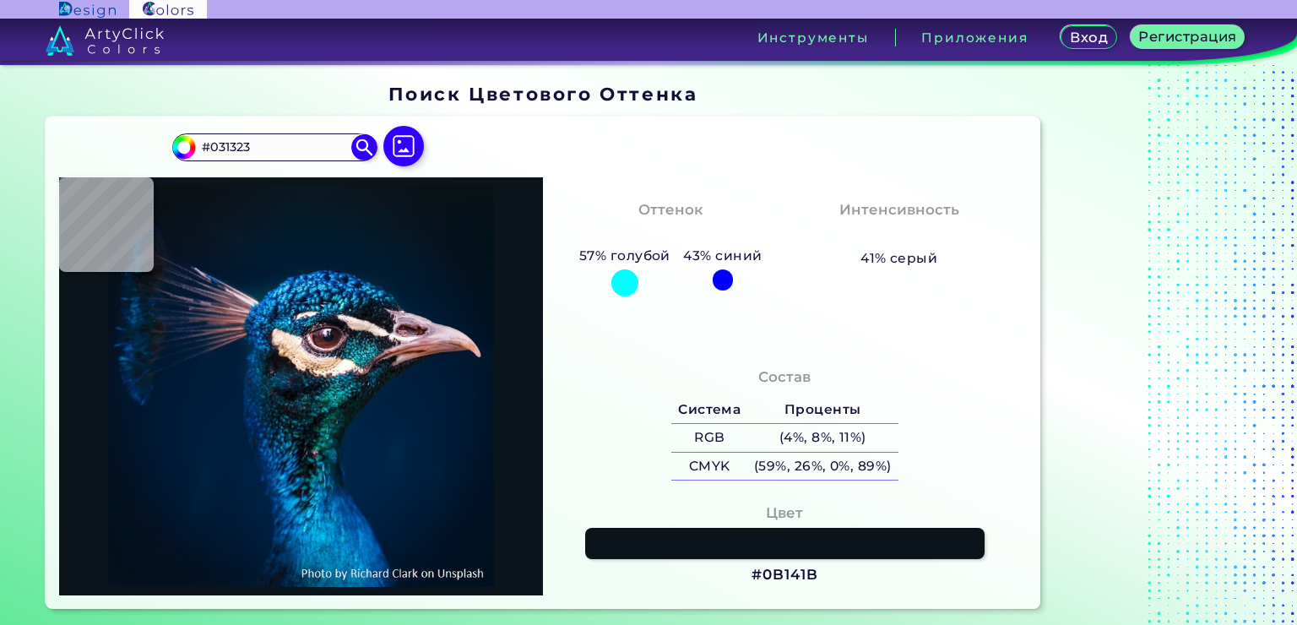
type input "#01111E"
type input "#000000"
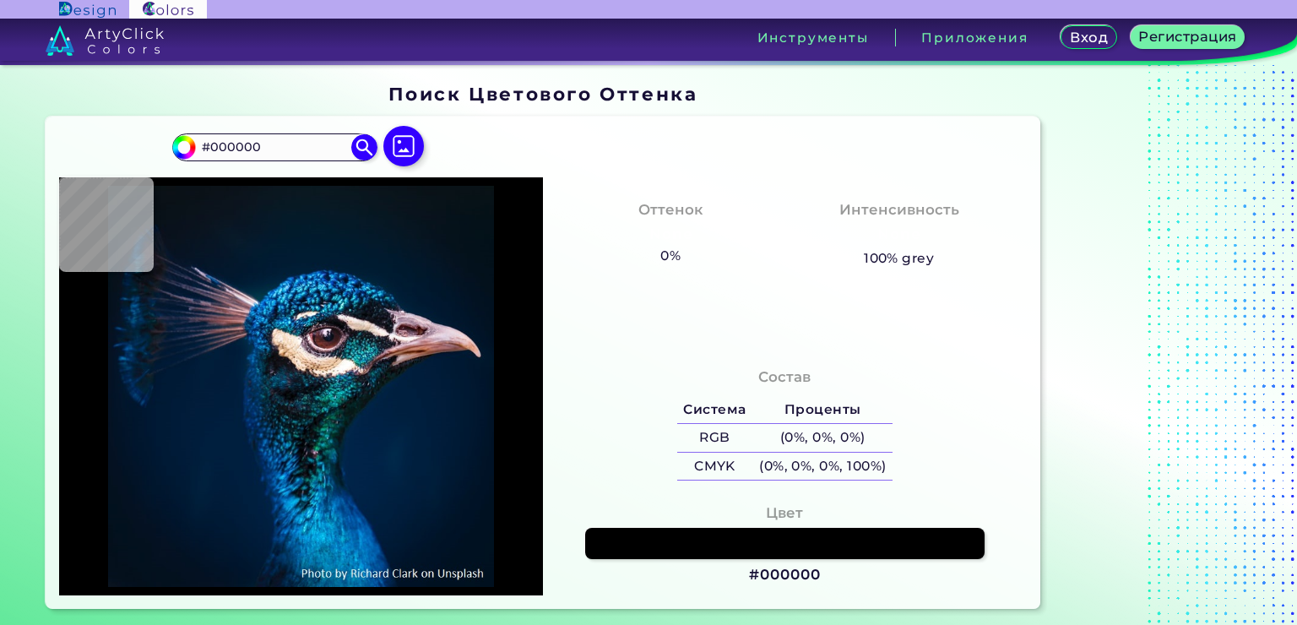
type input "#021325"
type input "#001a31"
type input "#001A31"
type input "#02203a"
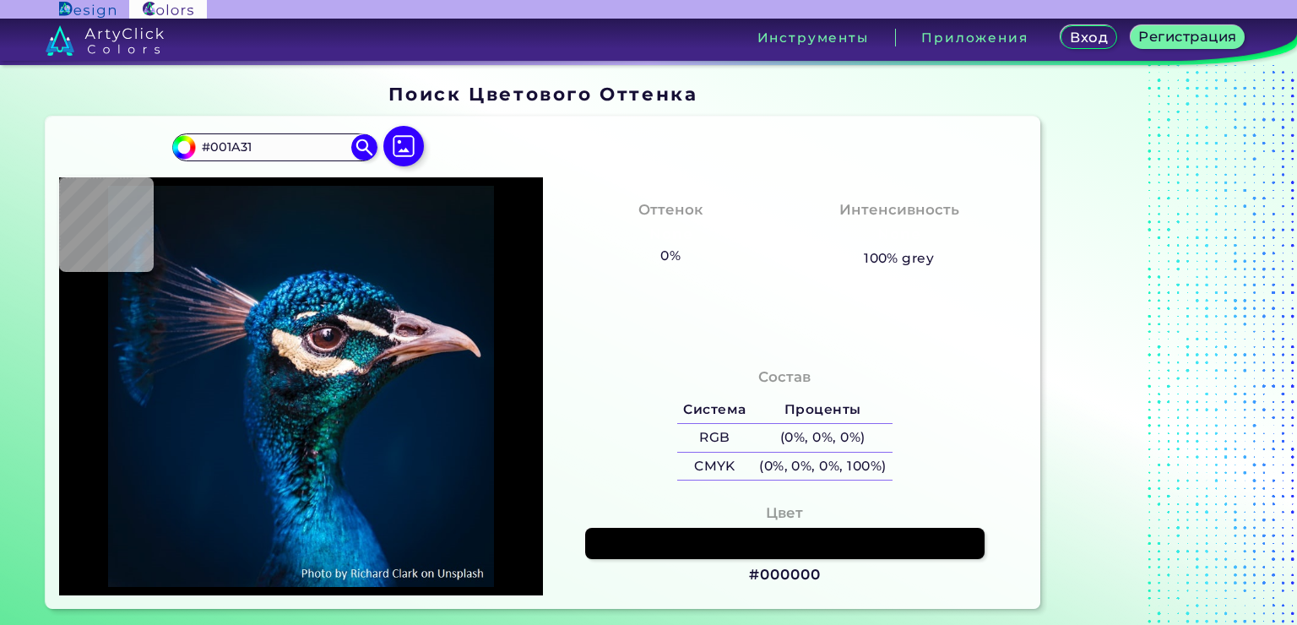
type input "#02203A"
type input "#00305c"
type input "#00305C"
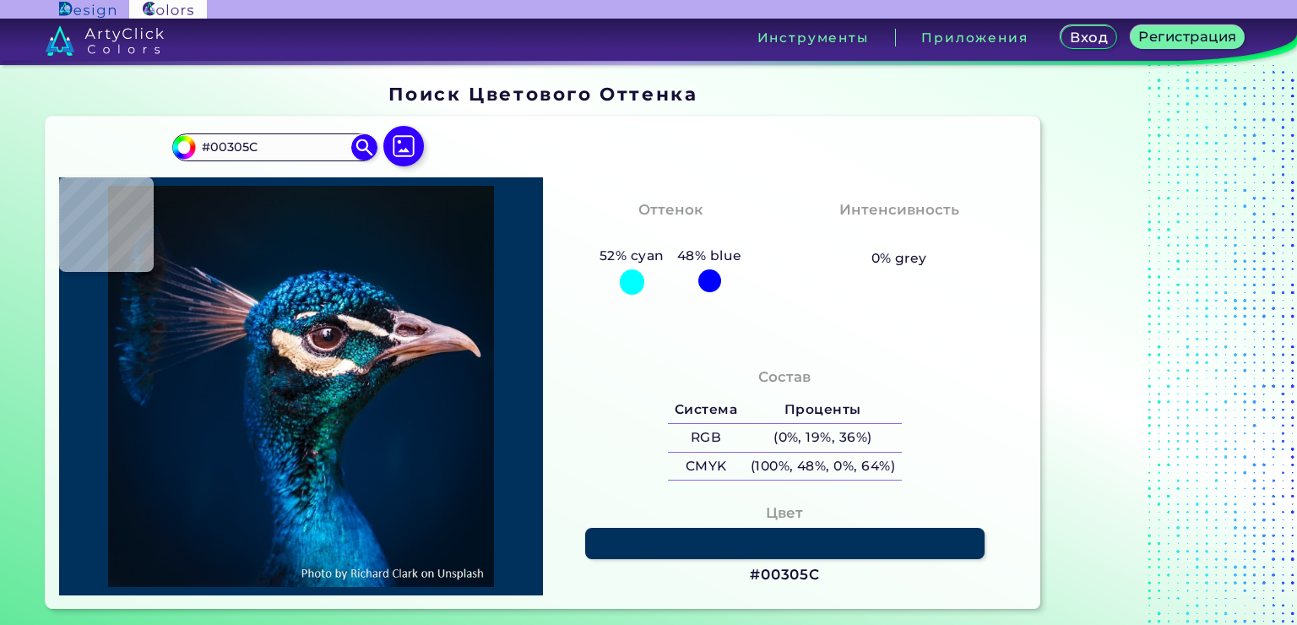
type input "#001d35"
type input "#001D35"
type input "#001a31"
type input "#001A31"
type input "#00192f"
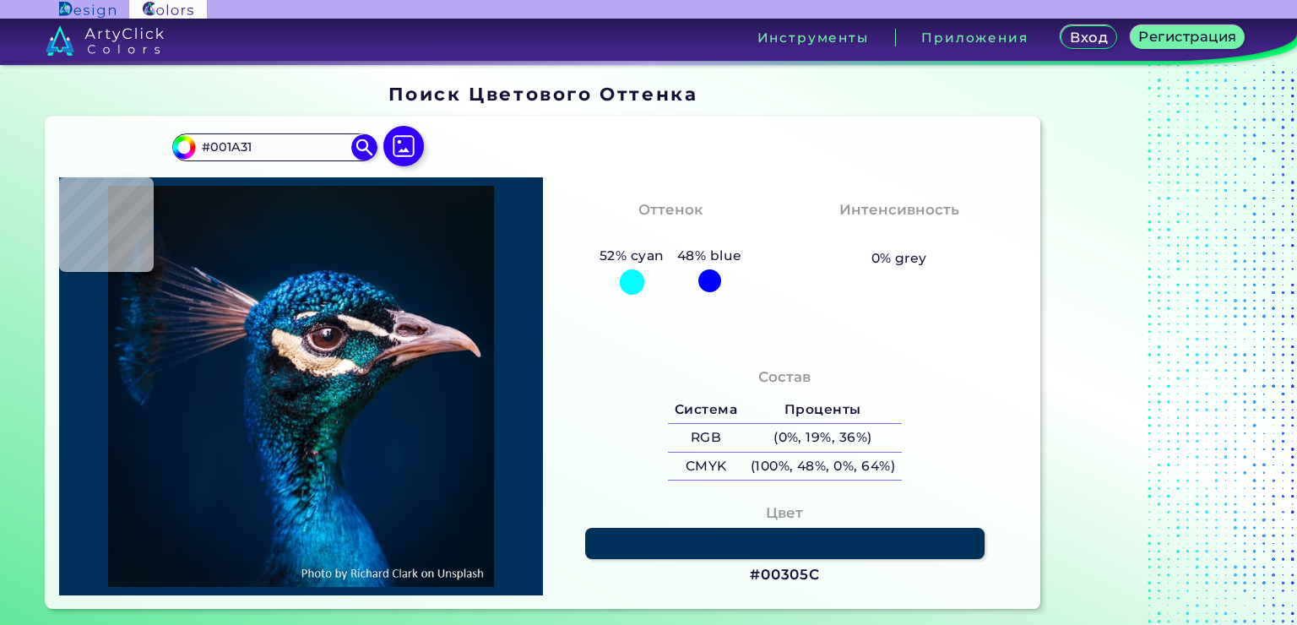
type input "#00192F"
type input "#05172b"
type input "#05172B"
type input "#061528"
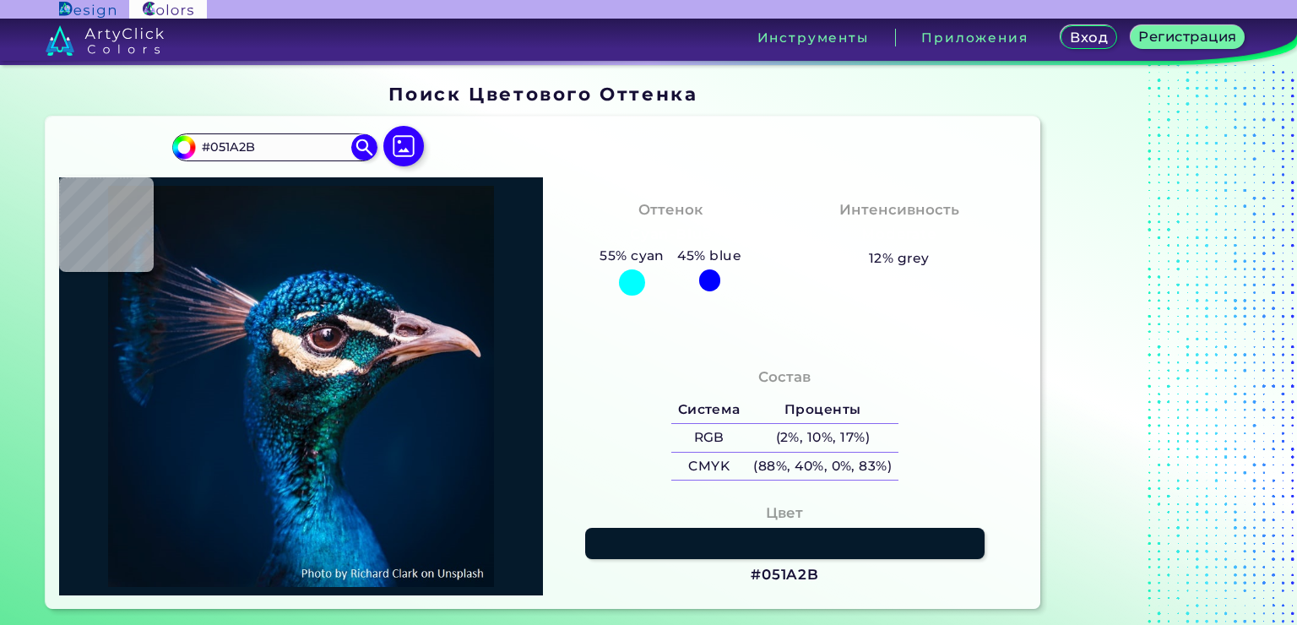
click at [241, 245] on div at bounding box center [301, 385] width 484 height 417
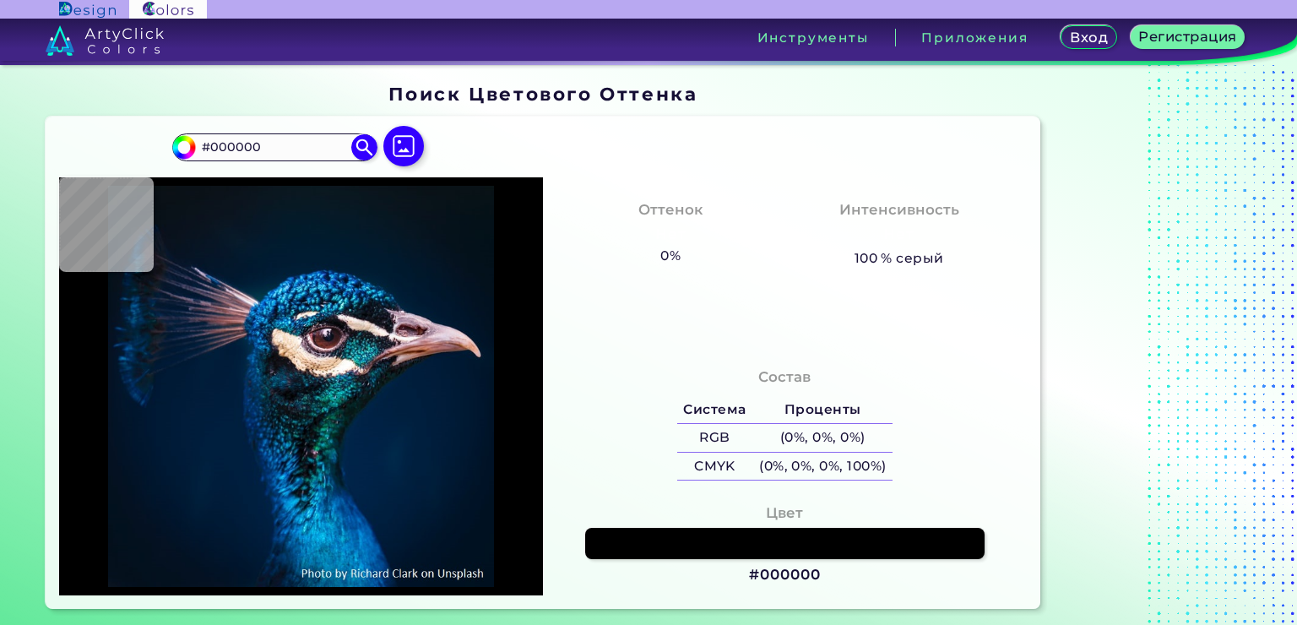
click at [805, 571] on h3 "#000000" at bounding box center [784, 575] width 71 height 20
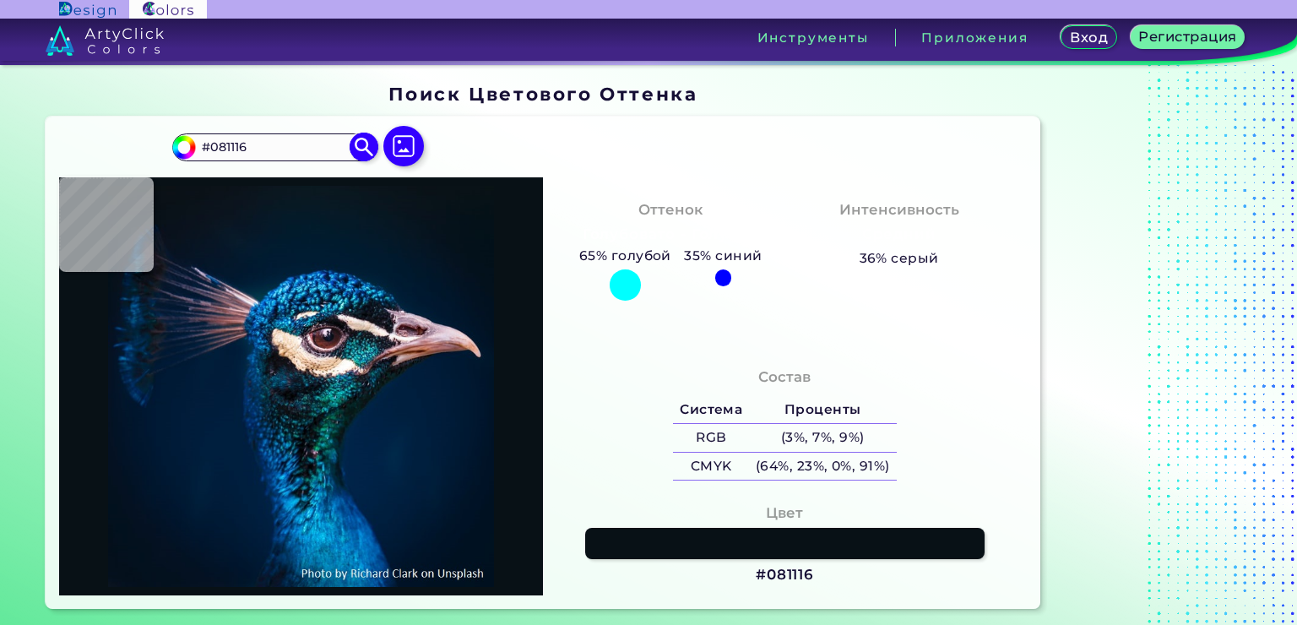
drag, startPoint x: 339, startPoint y: 153, endPoint x: 207, endPoint y: 144, distance: 132.1
click at [207, 144] on input "#081116" at bounding box center [274, 147] width 157 height 23
click at [231, 146] on input "#" at bounding box center [274, 147] width 157 height 23
paste input "#000000"
drag, startPoint x: 297, startPoint y: 146, endPoint x: 182, endPoint y: 153, distance: 115.1
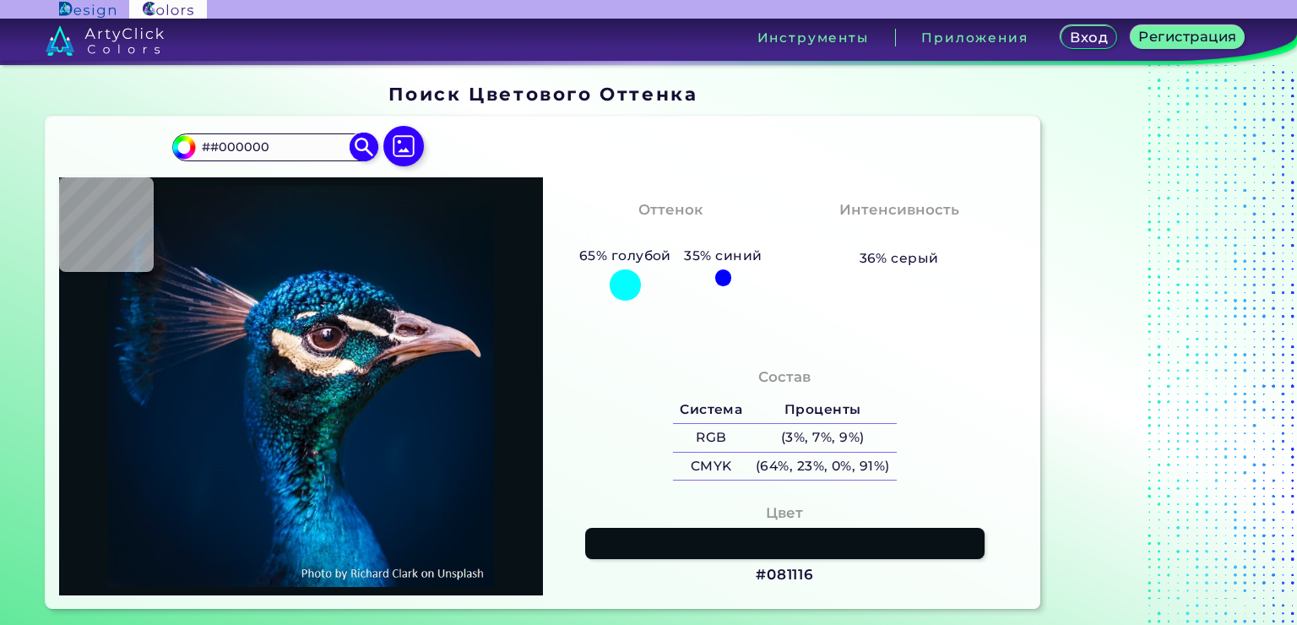
click at [182, 153] on div "#081116 ##000000 Acadia ◉ Acid Green ◉ Aero Blue ◉ Alabaster ◉ Albescent White …" at bounding box center [274, 146] width 204 height 27
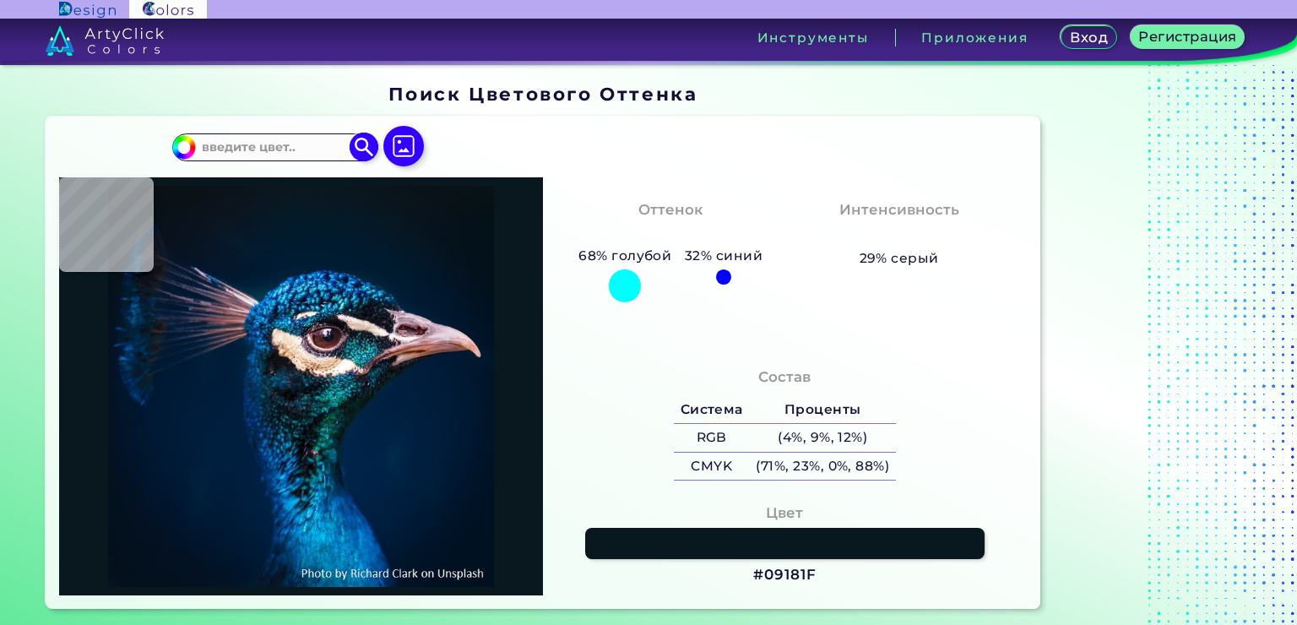
click at [240, 152] on input at bounding box center [274, 147] width 157 height 23
paste input "#a8888e"
click at [364, 136] on img at bounding box center [365, 148] width 30 height 30
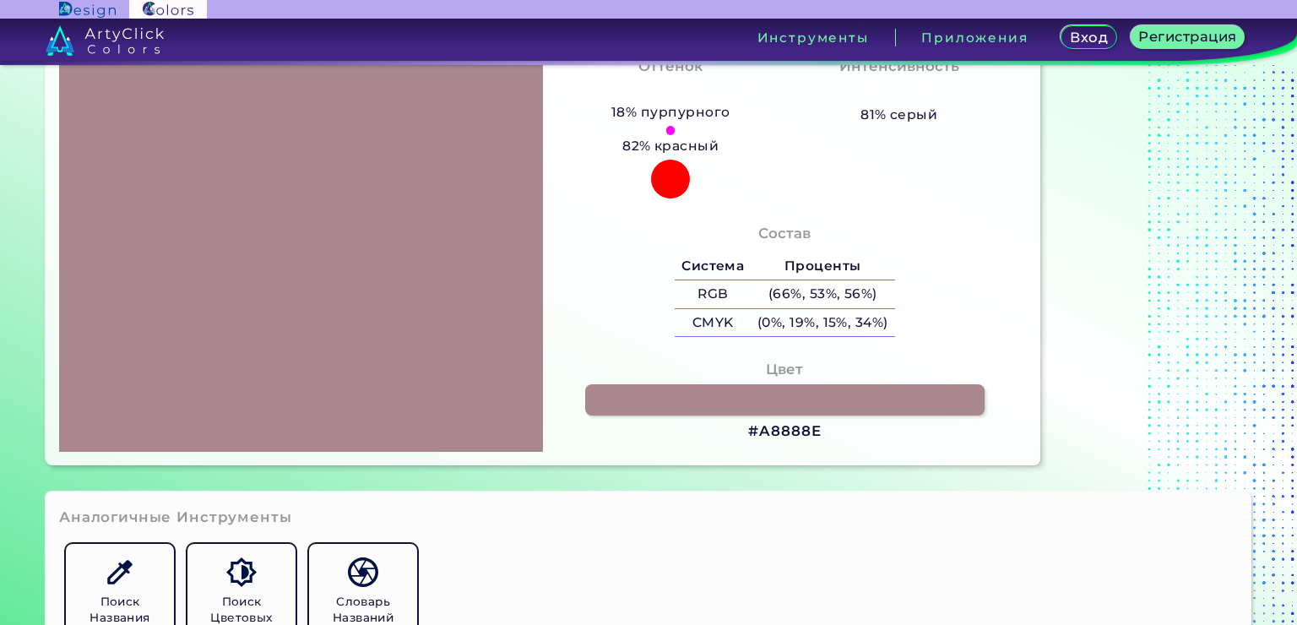
scroll to position [169, 0]
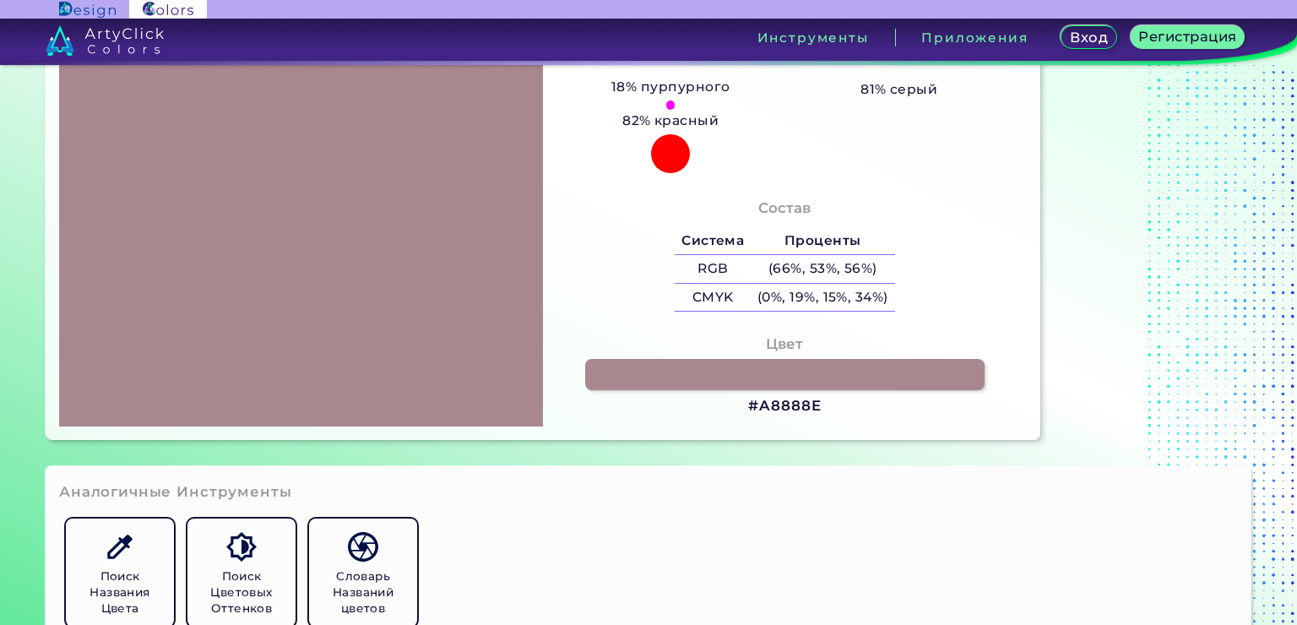
click at [1033, 454] on section "Color Hue Finder Поиск Цветового Оттенка #a8888e #A8888E Acadia ◉ Acid Green ◉ …" at bounding box center [648, 177] width 1297 height 563
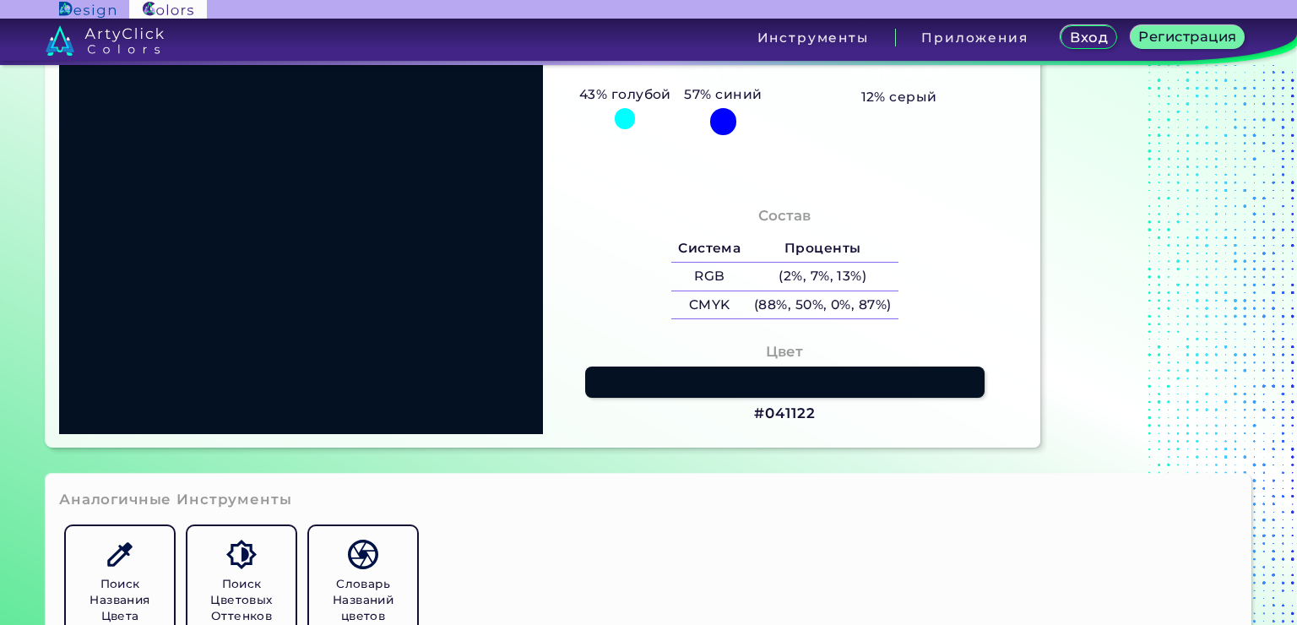
scroll to position [0, 0]
